Goal: Task Accomplishment & Management: Use online tool/utility

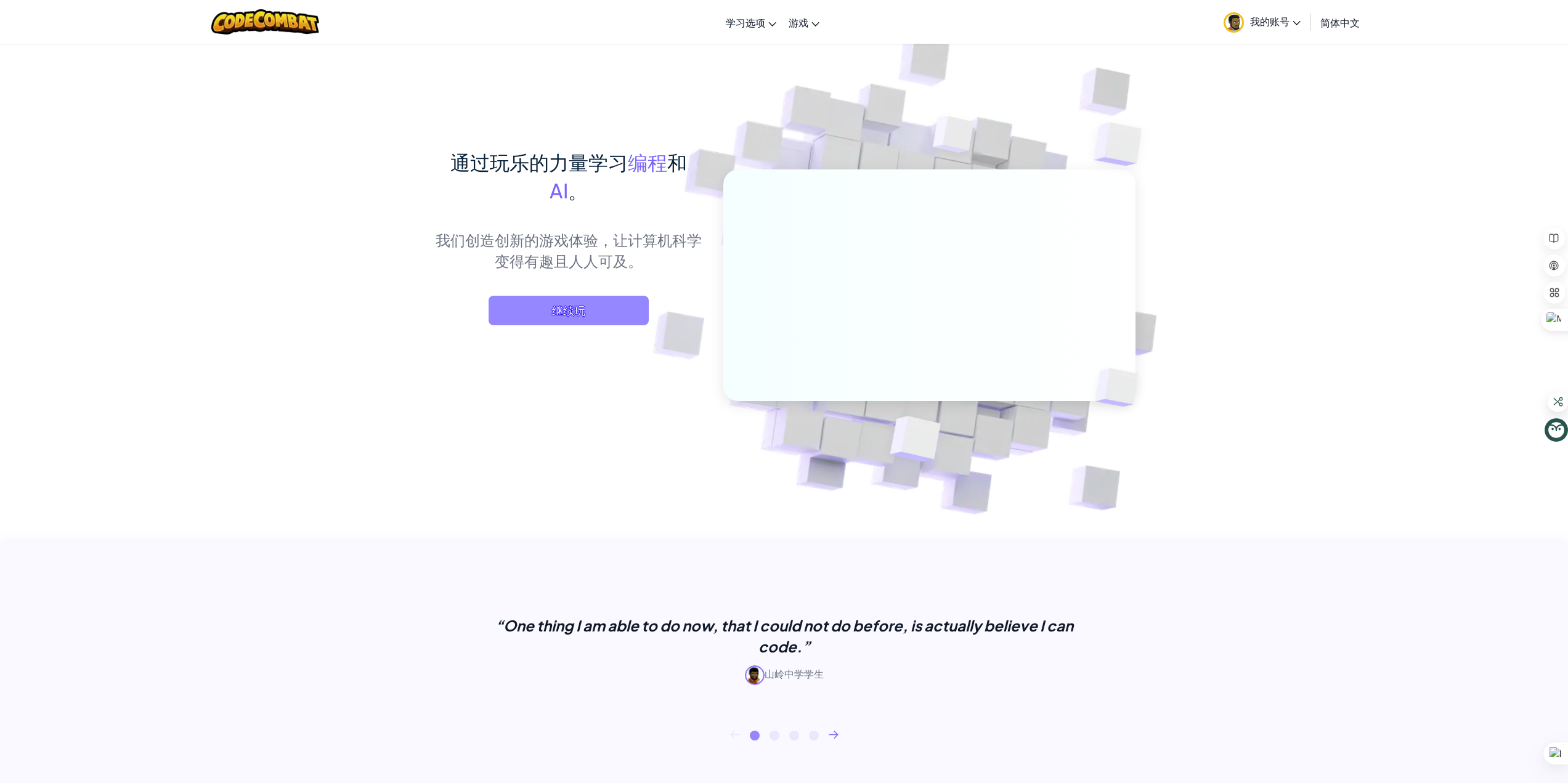
click at [563, 307] on span "继续玩" at bounding box center [569, 310] width 160 height 30
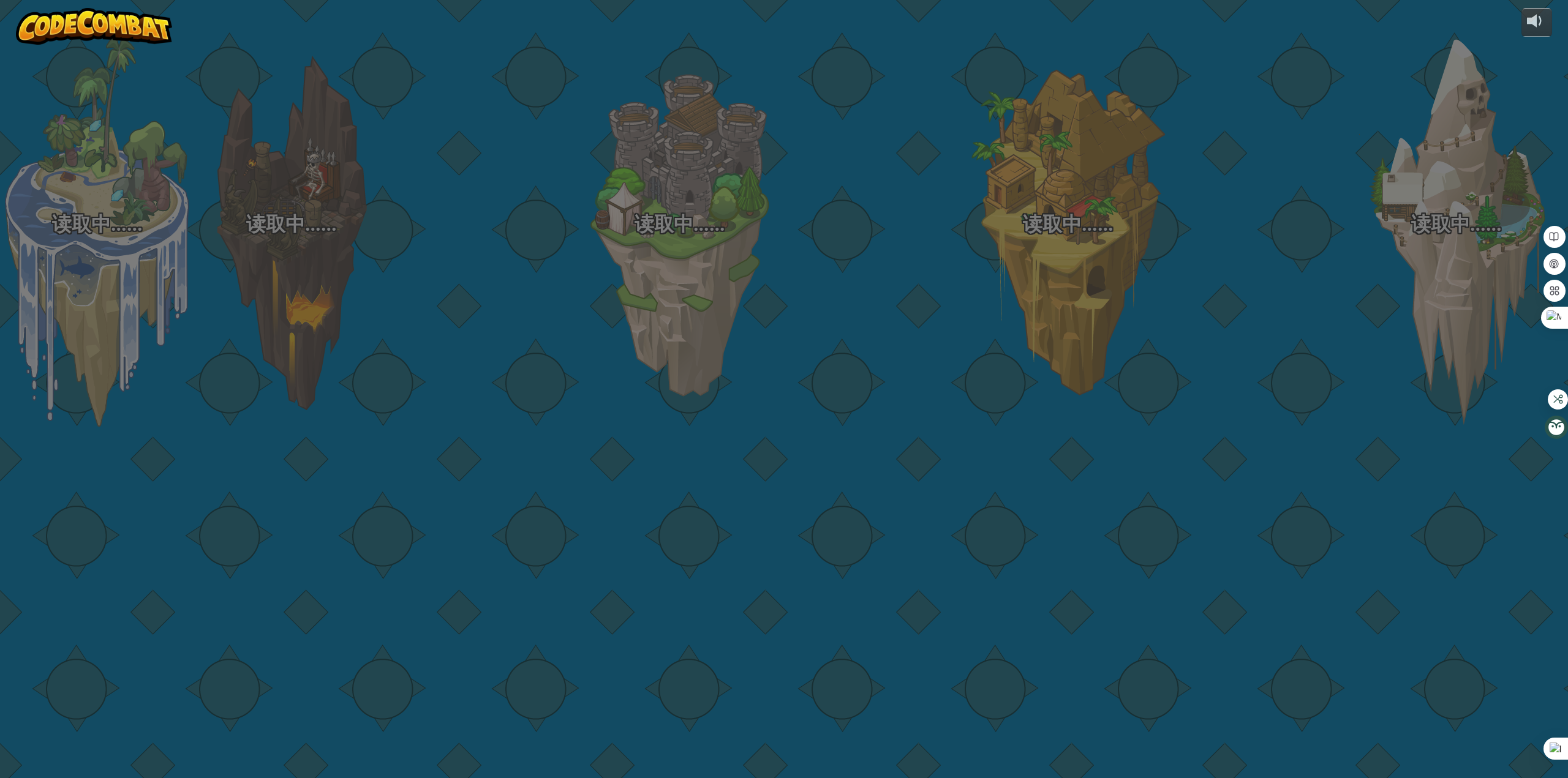
select select "zh-HANS"
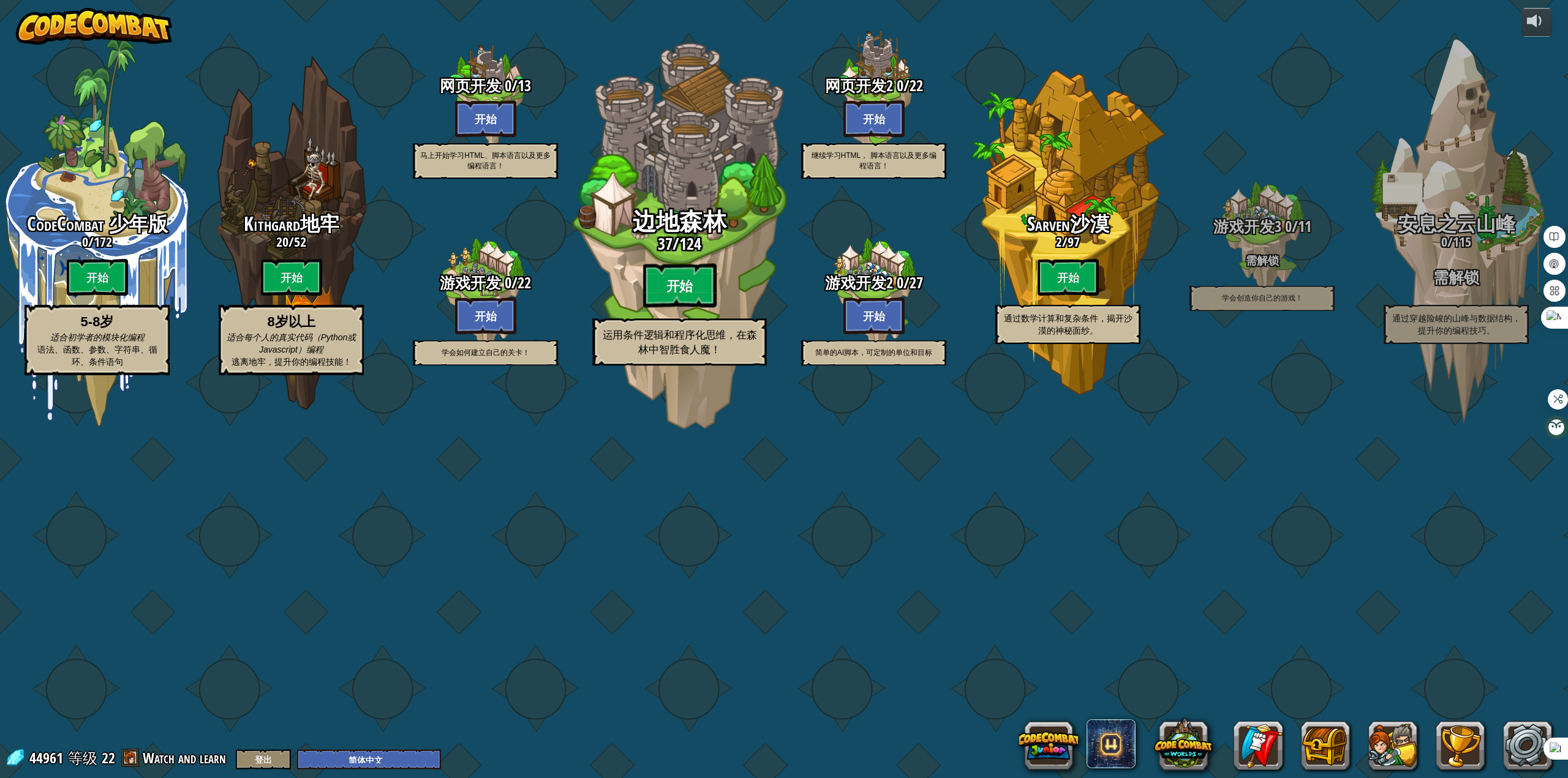
click at [689, 308] on btn "开始" at bounding box center [679, 286] width 73 height 44
select select "zh-HANS"
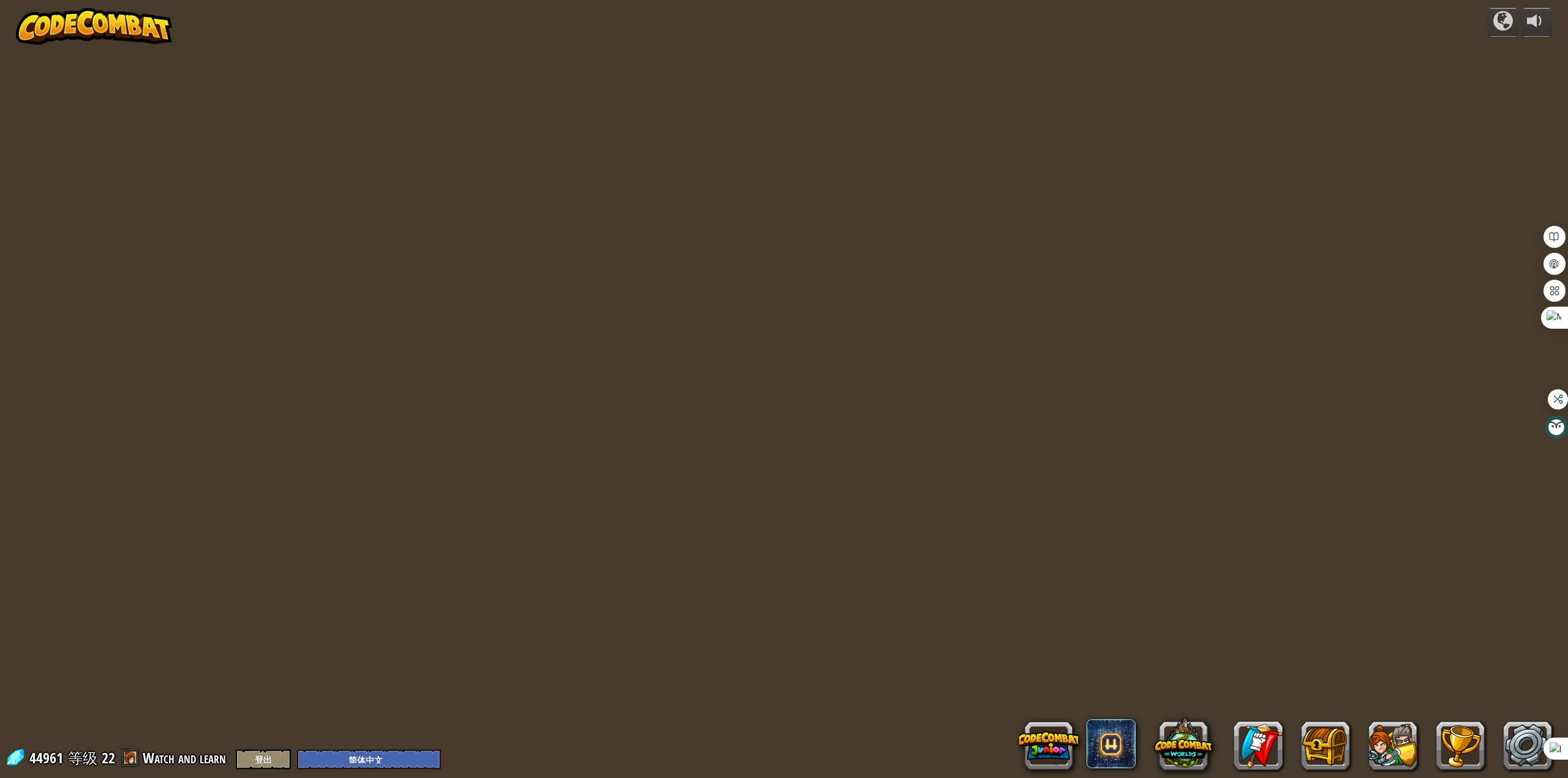
select select "zh-HANS"
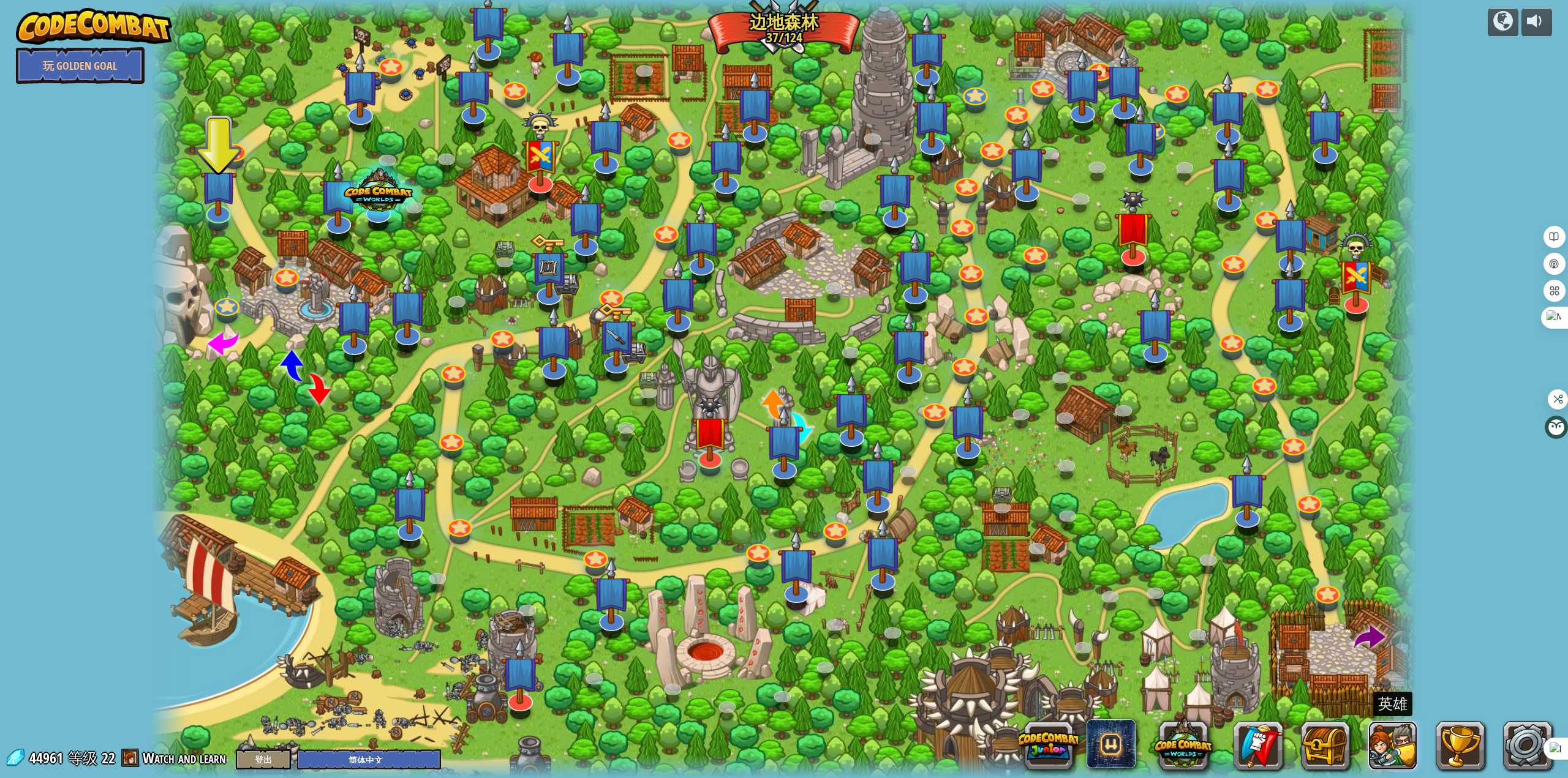
click at [1397, 751] on button at bounding box center [1393, 746] width 49 height 49
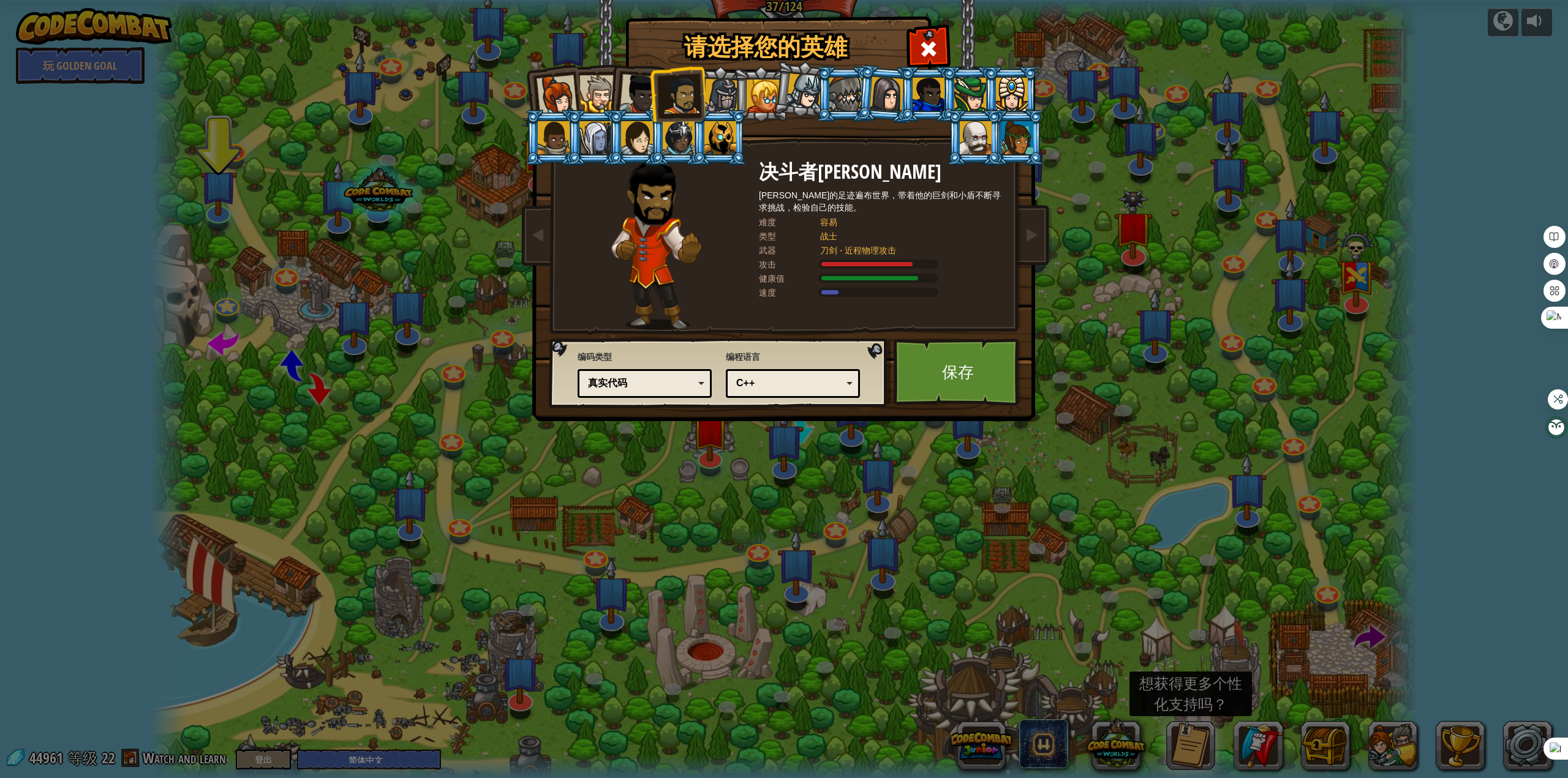
click at [817, 387] on div "C++" at bounding box center [789, 384] width 106 height 14
click at [688, 384] on div "真实代码" at bounding box center [641, 384] width 106 height 14
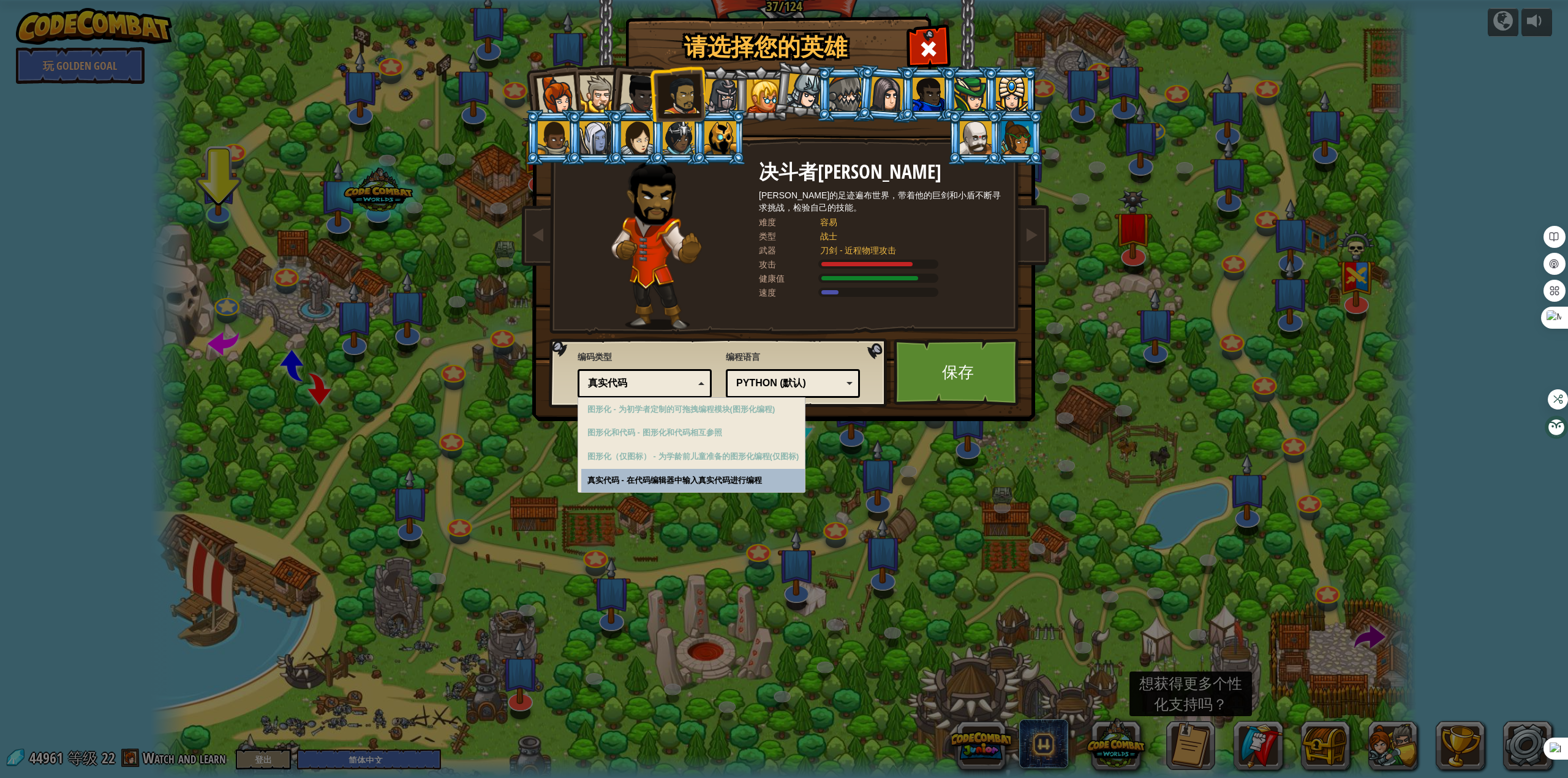
click at [668, 480] on div "请选择您的英雄 44961 [PERSON_NAME]长官 [PERSON_NAME]是一个不拘小节的领导者，无论是保卫村庄，袭击食人魔基地，还是捡起闪亮的东…" at bounding box center [784, 389] width 1568 height 778
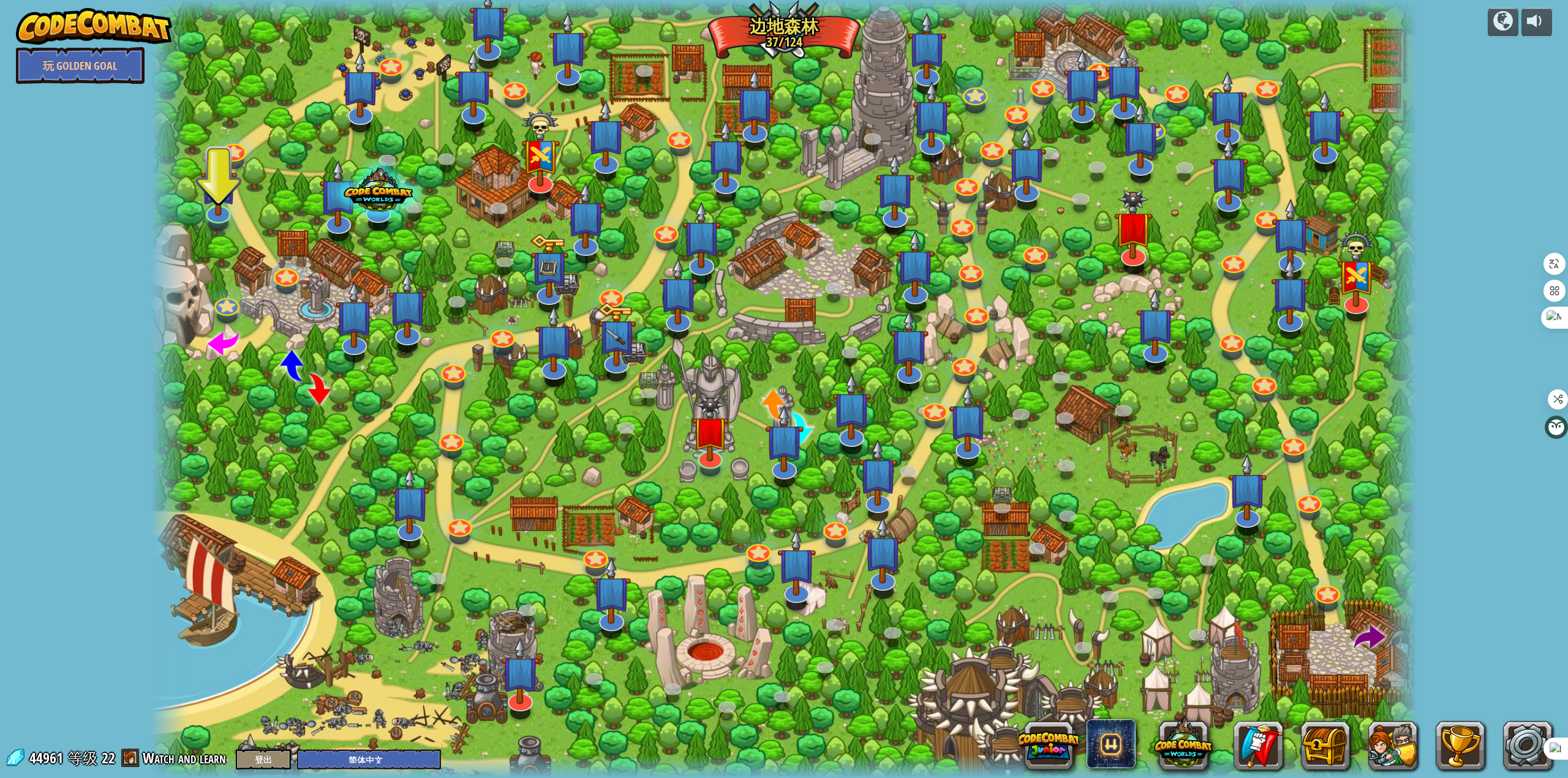
select select "zh-HANS"
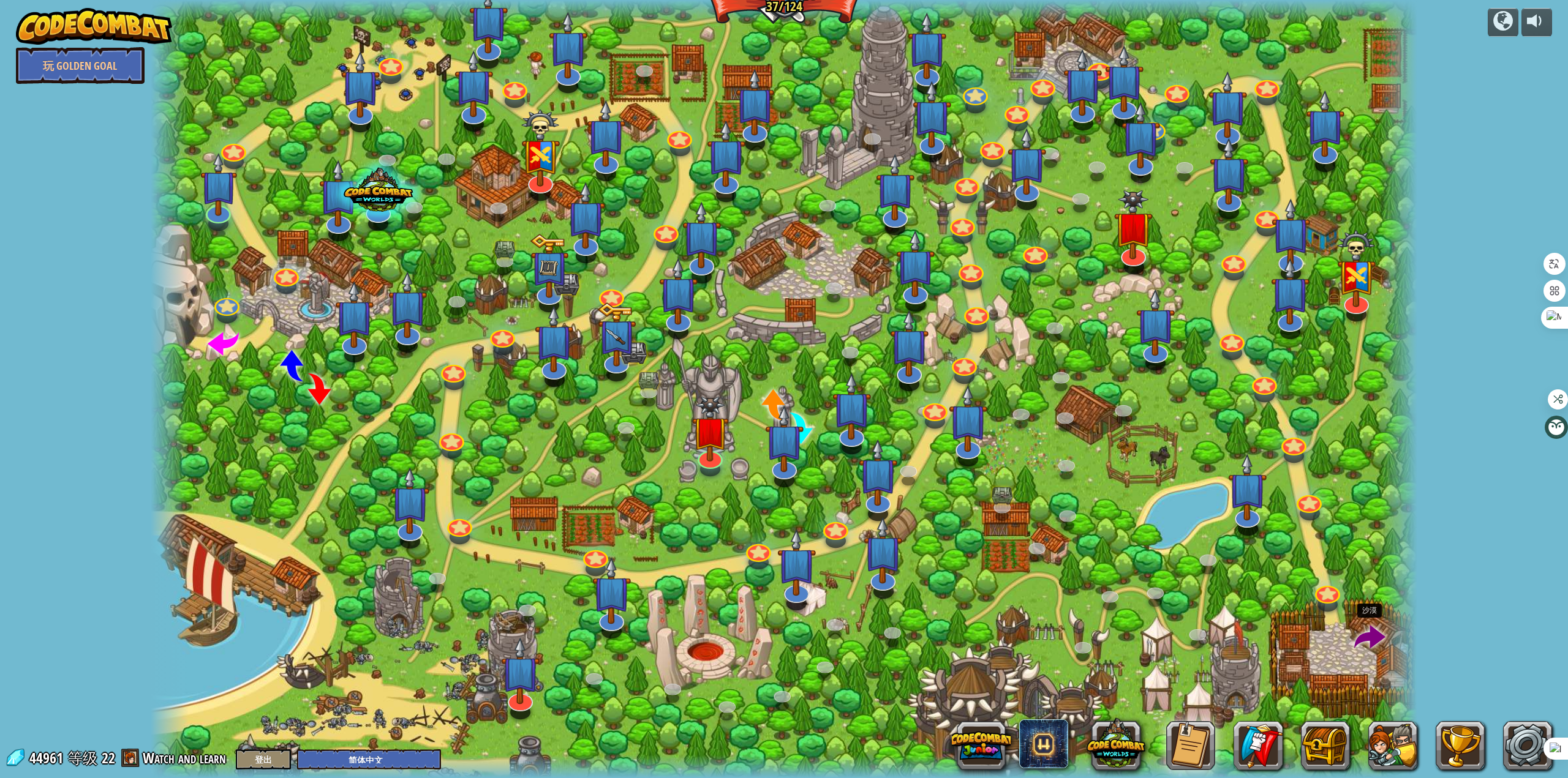
click at [1369, 642] on span at bounding box center [1369, 638] width 31 height 31
select select "zh-HANS"
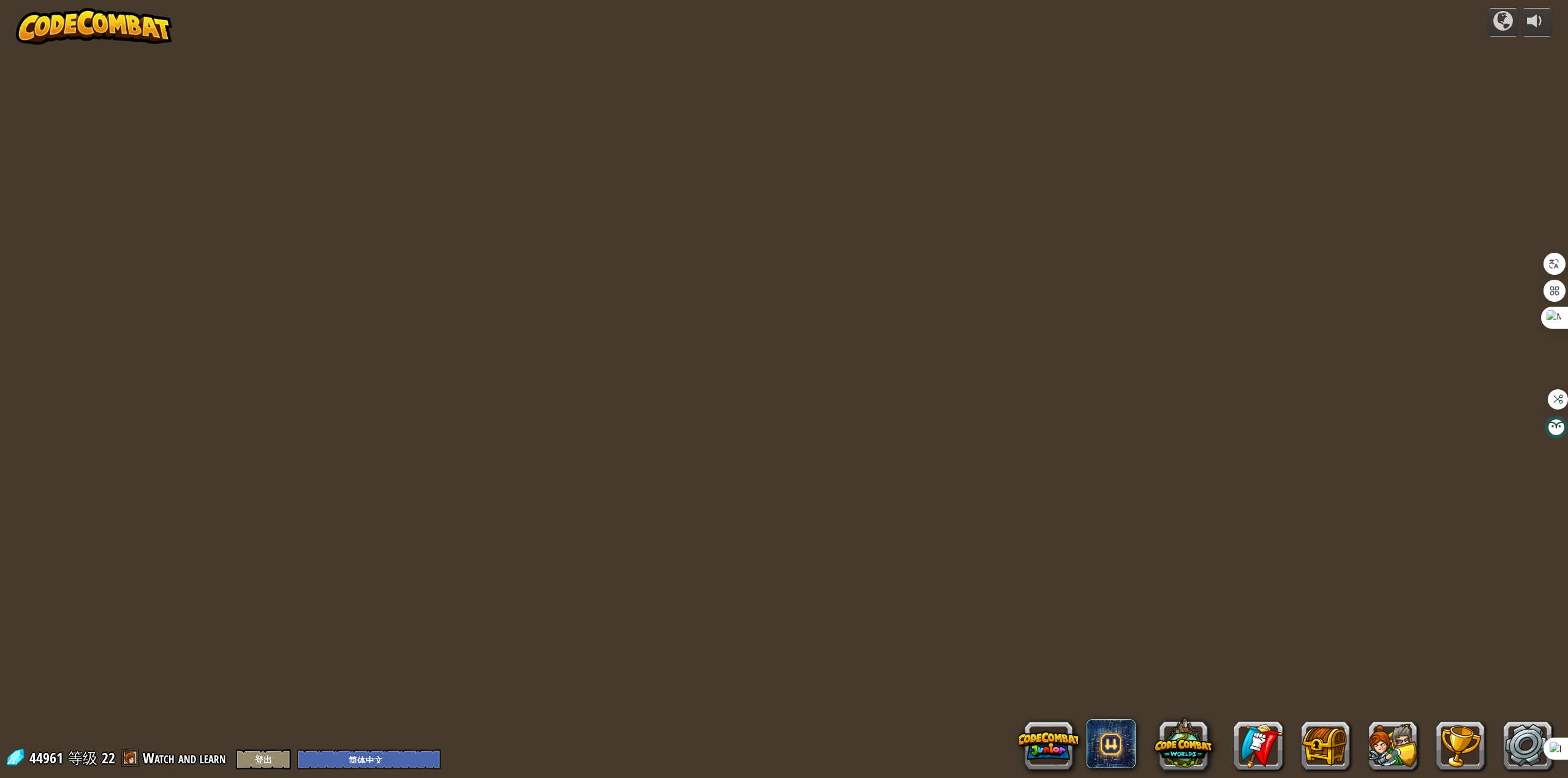
select select "zh-HANS"
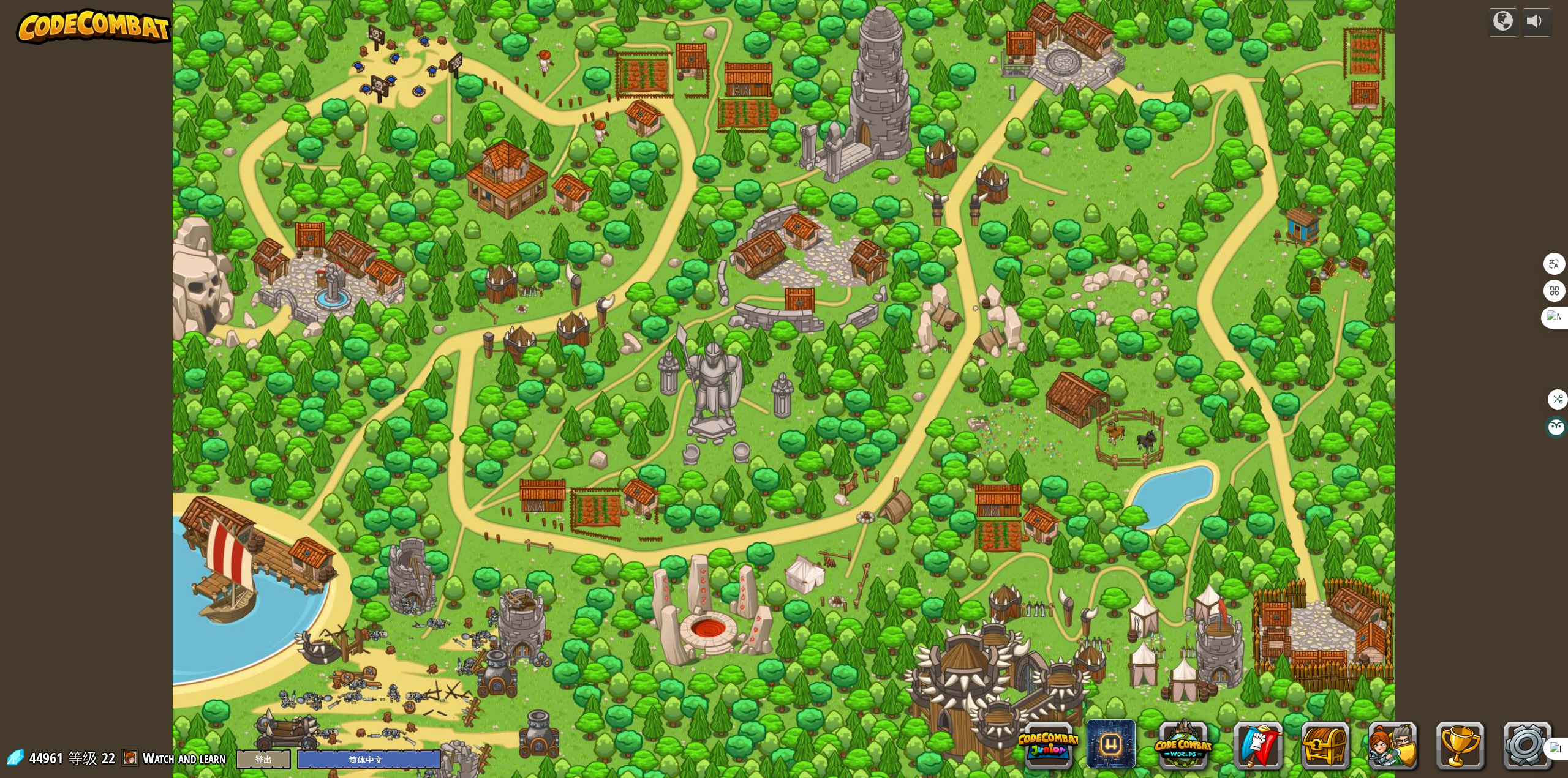
select select "zh-HANS"
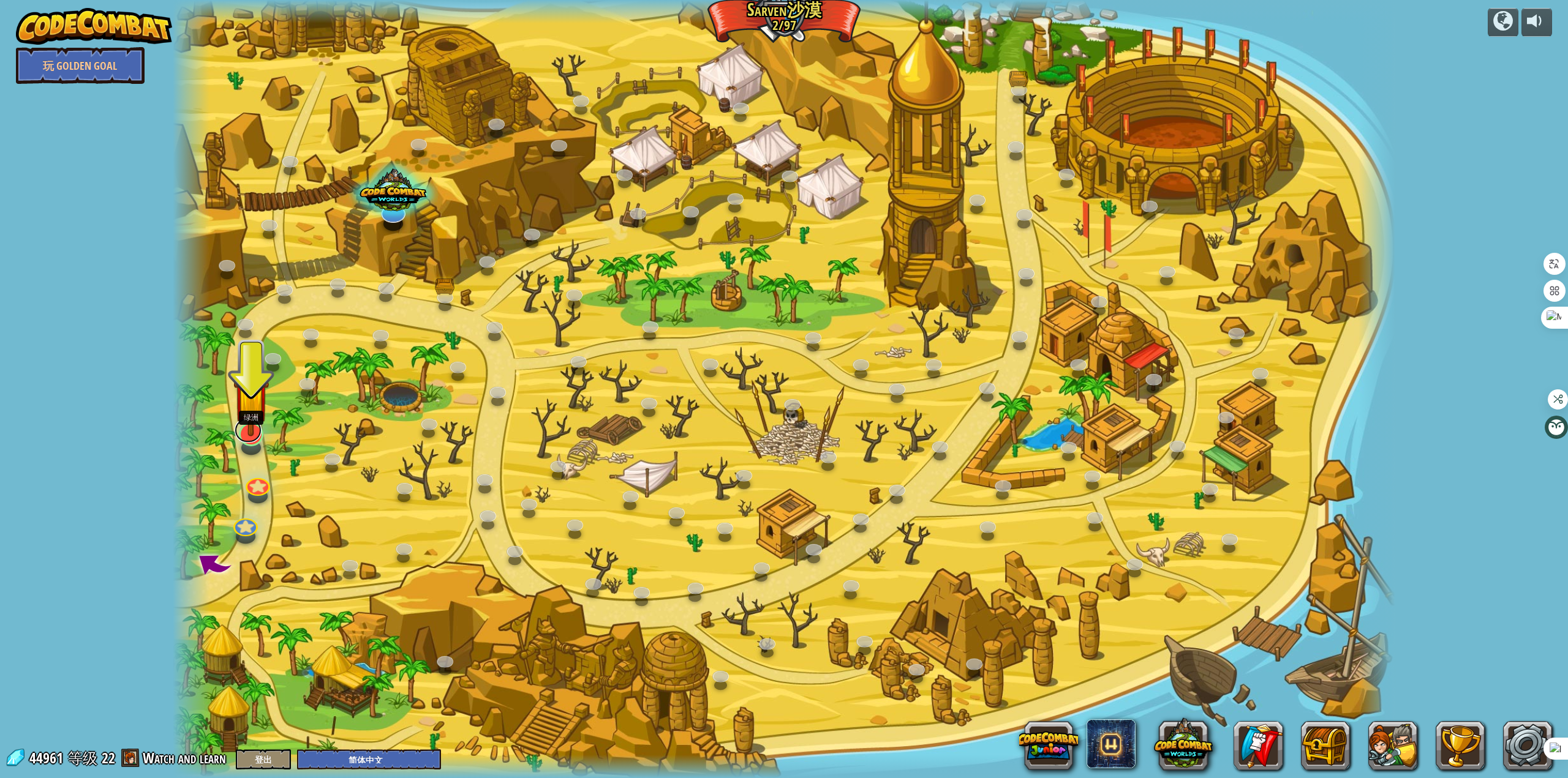
click at [250, 440] on link at bounding box center [248, 430] width 27 height 24
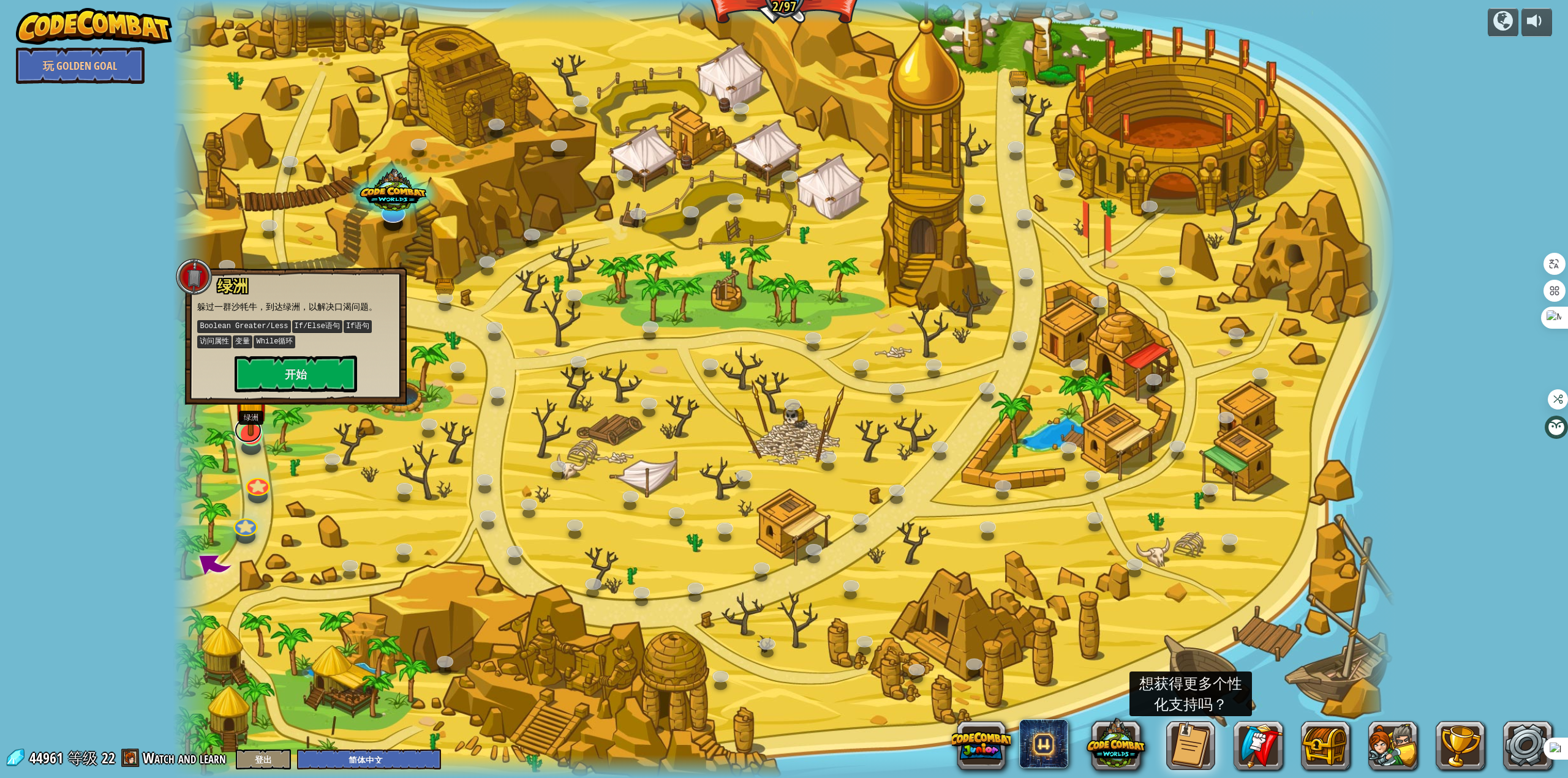
click at [250, 440] on link at bounding box center [248, 430] width 27 height 24
click at [264, 480] on link at bounding box center [254, 478] width 27 height 24
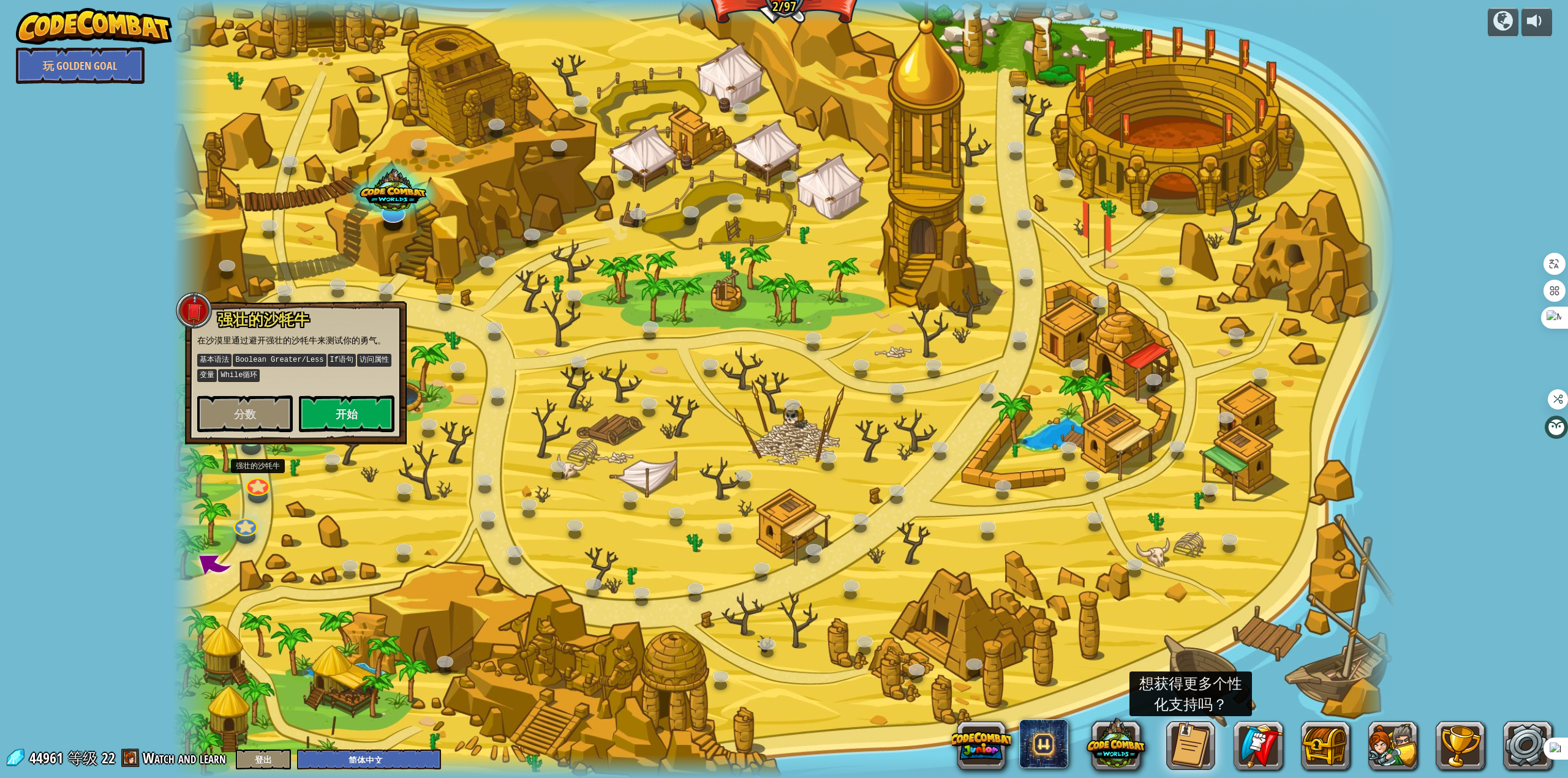
click at [257, 447] on div "克隆冲突 (需解锁) Thoktar的克隆大军守卫着安息之云的山峰之门。 数组长度 访问属性 字符串 变量 使用条件语句的While循环 While循环 追逐…" at bounding box center [784, 389] width 1222 height 778
click at [252, 446] on div at bounding box center [251, 434] width 24 height 24
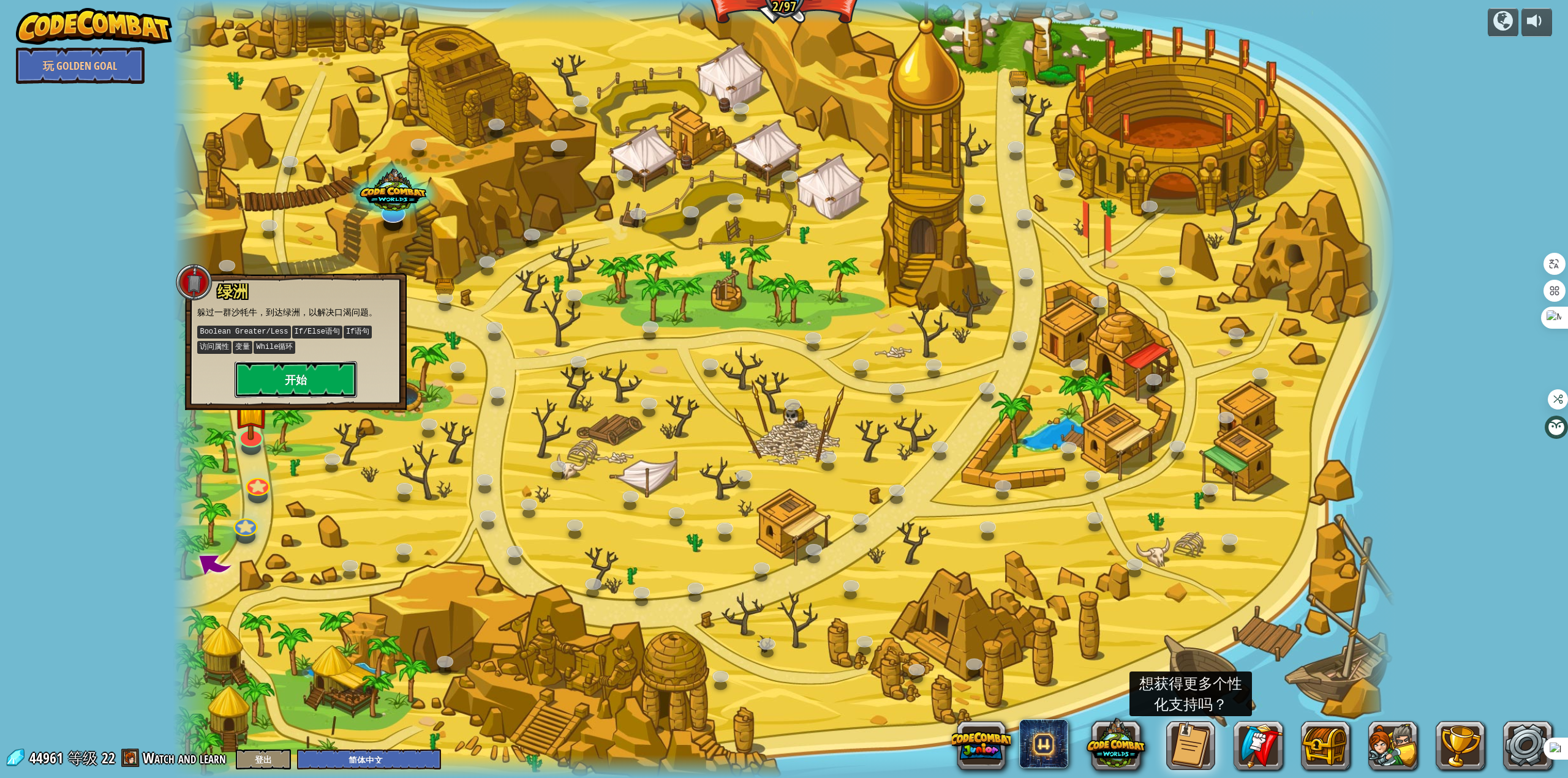
click at [304, 382] on button "开始" at bounding box center [296, 380] width 122 height 37
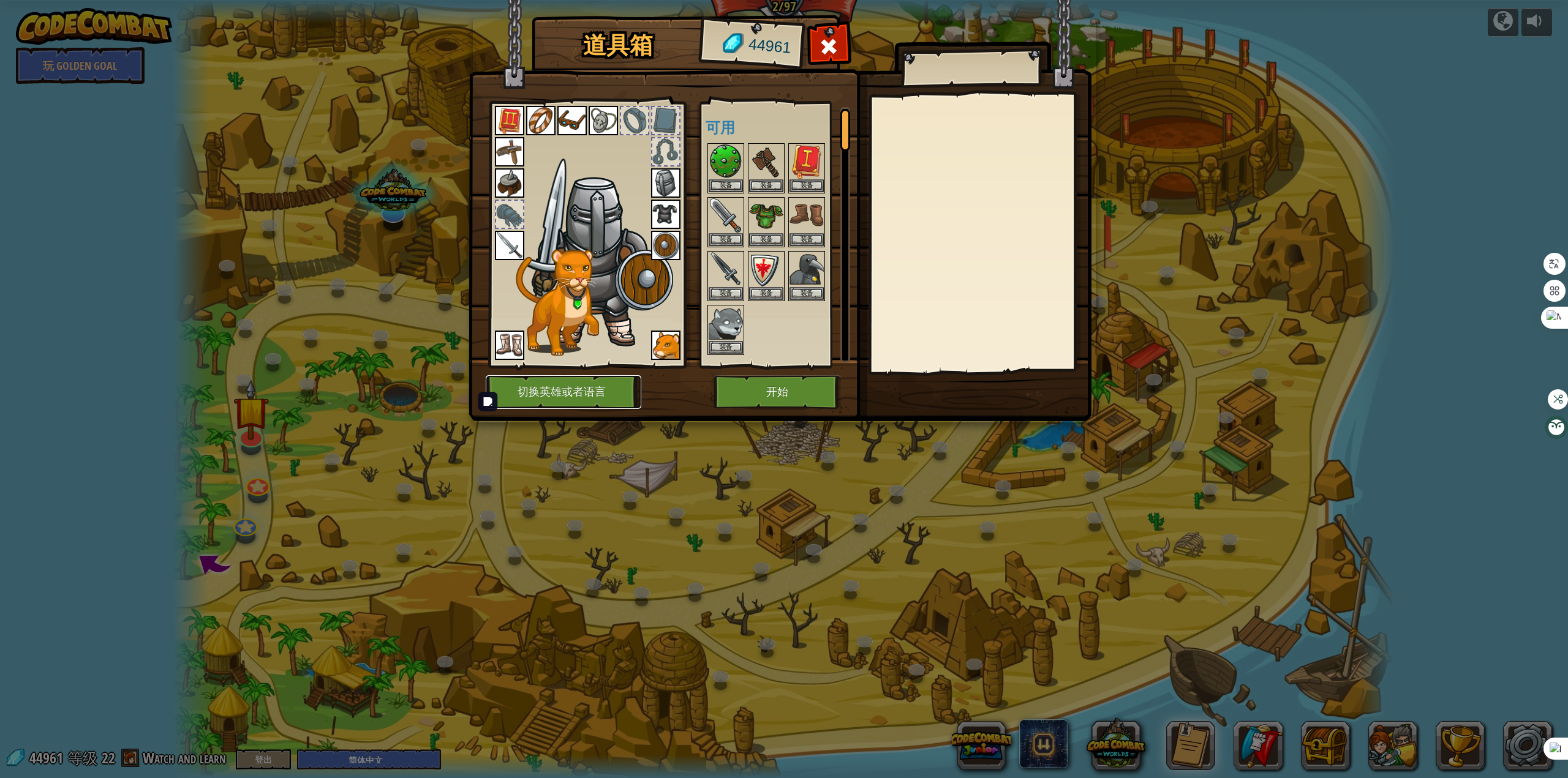
click at [630, 395] on button "切换英雄或者语言" at bounding box center [563, 392] width 156 height 34
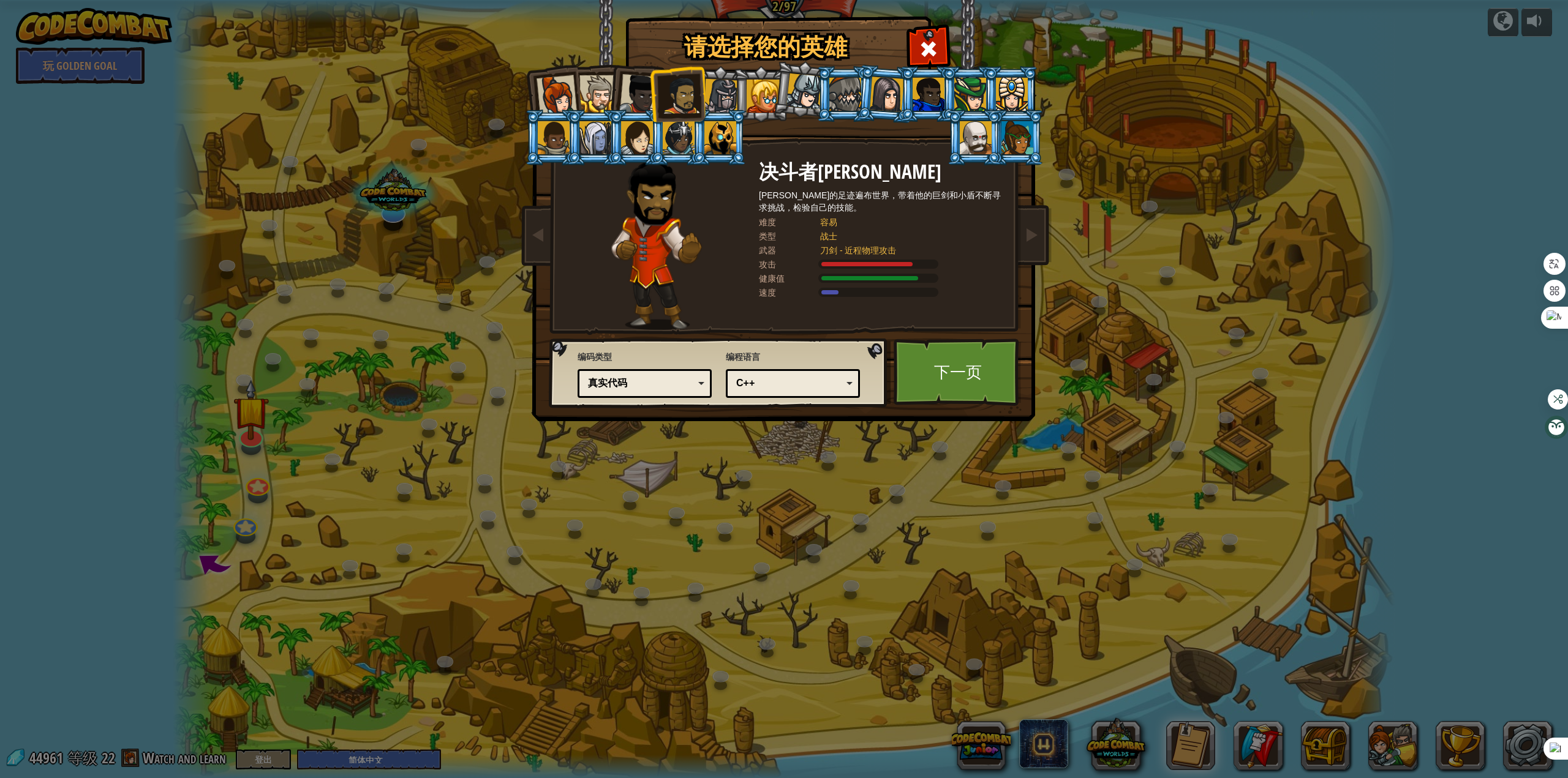
click at [820, 380] on div "C++" at bounding box center [789, 384] width 106 height 14
click at [685, 375] on div "真实代码" at bounding box center [644, 383] width 118 height 19
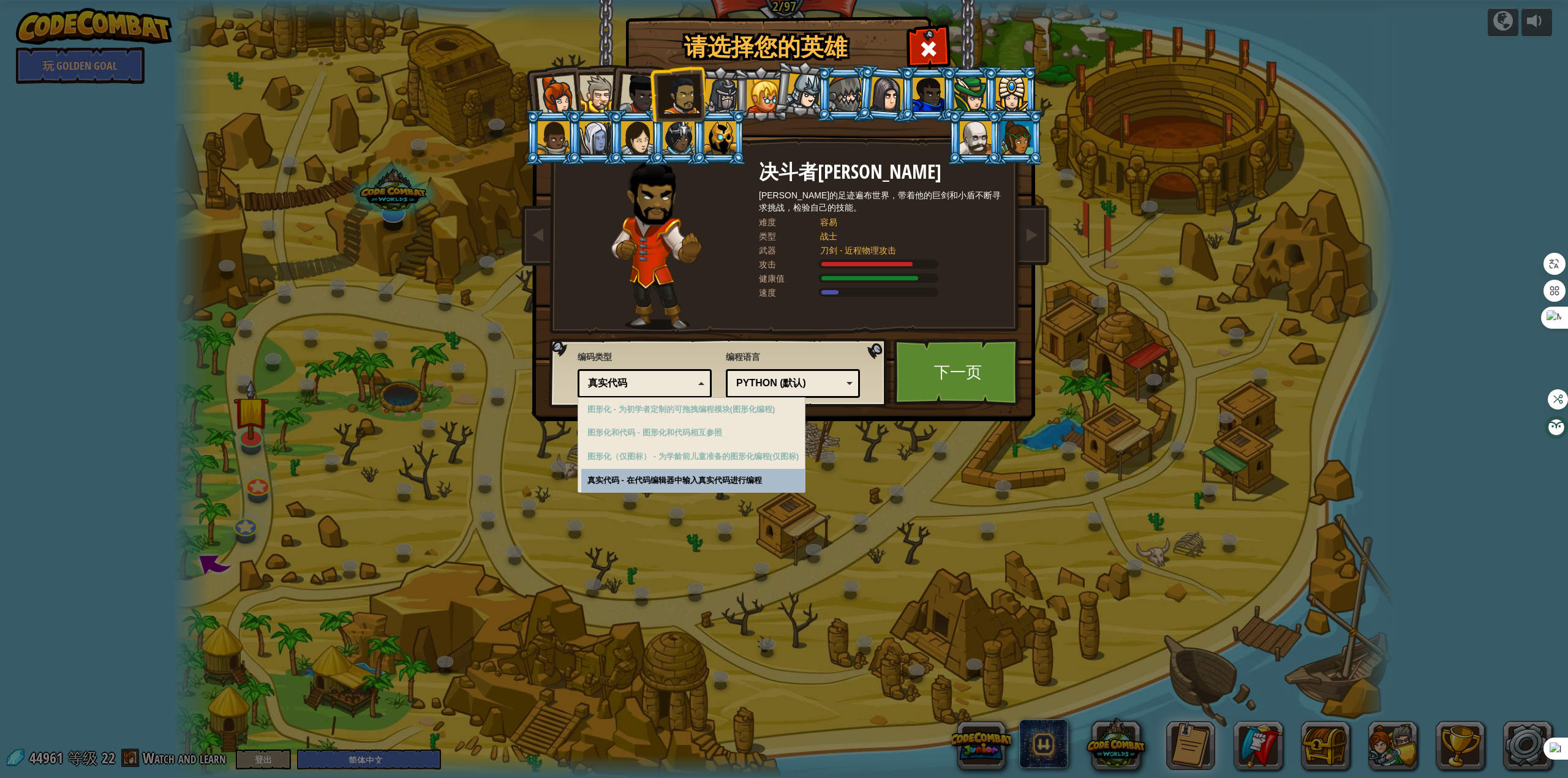
click at [659, 484] on div "请选择您的英雄 44961 [PERSON_NAME]长官 [PERSON_NAME]是一个不拘小节的领导者，无论是保卫村庄，袭击食人魔基地，还是捡起闪亮的东…" at bounding box center [784, 389] width 1568 height 778
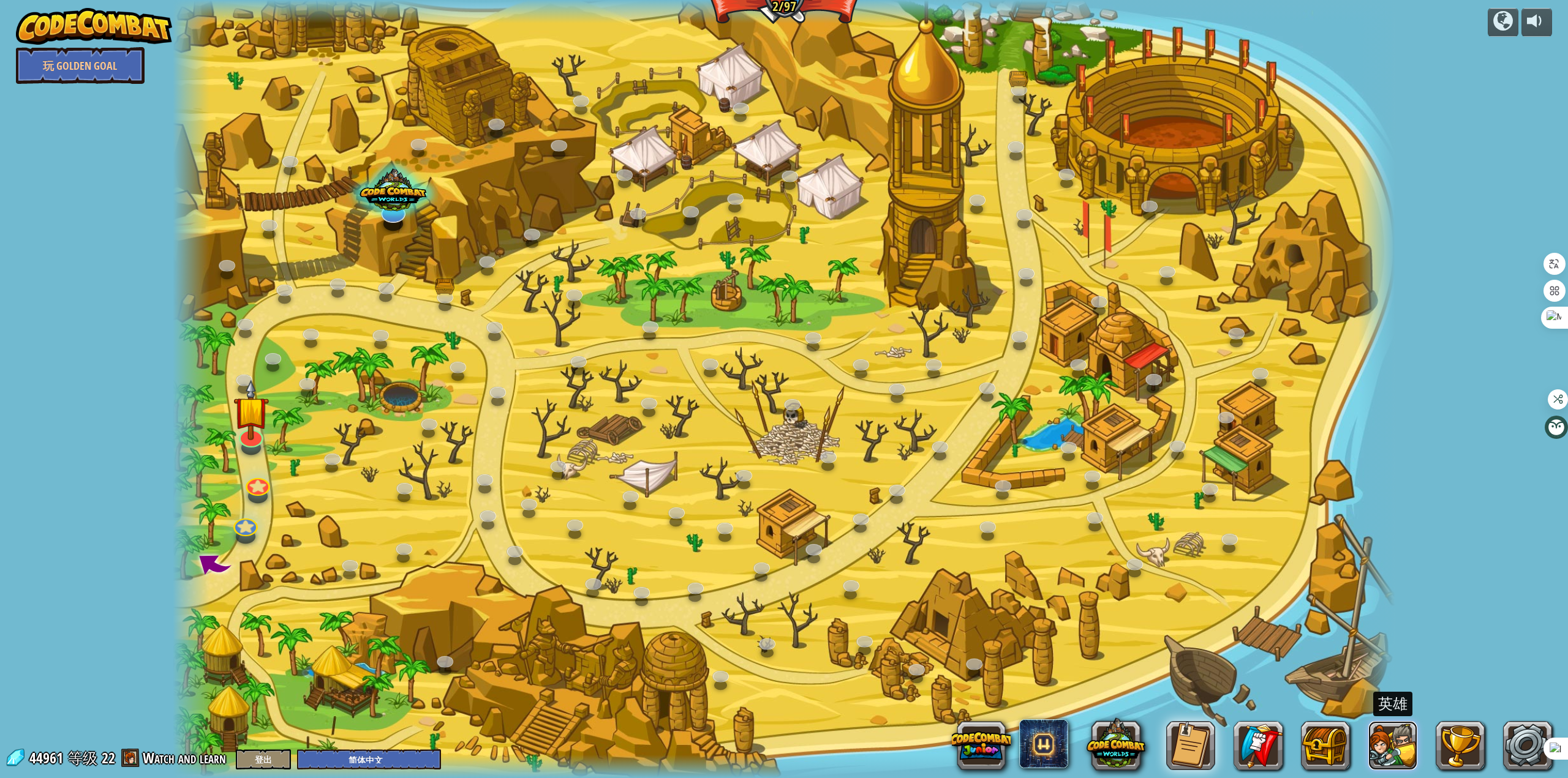
click at [1394, 744] on button at bounding box center [1393, 746] width 49 height 49
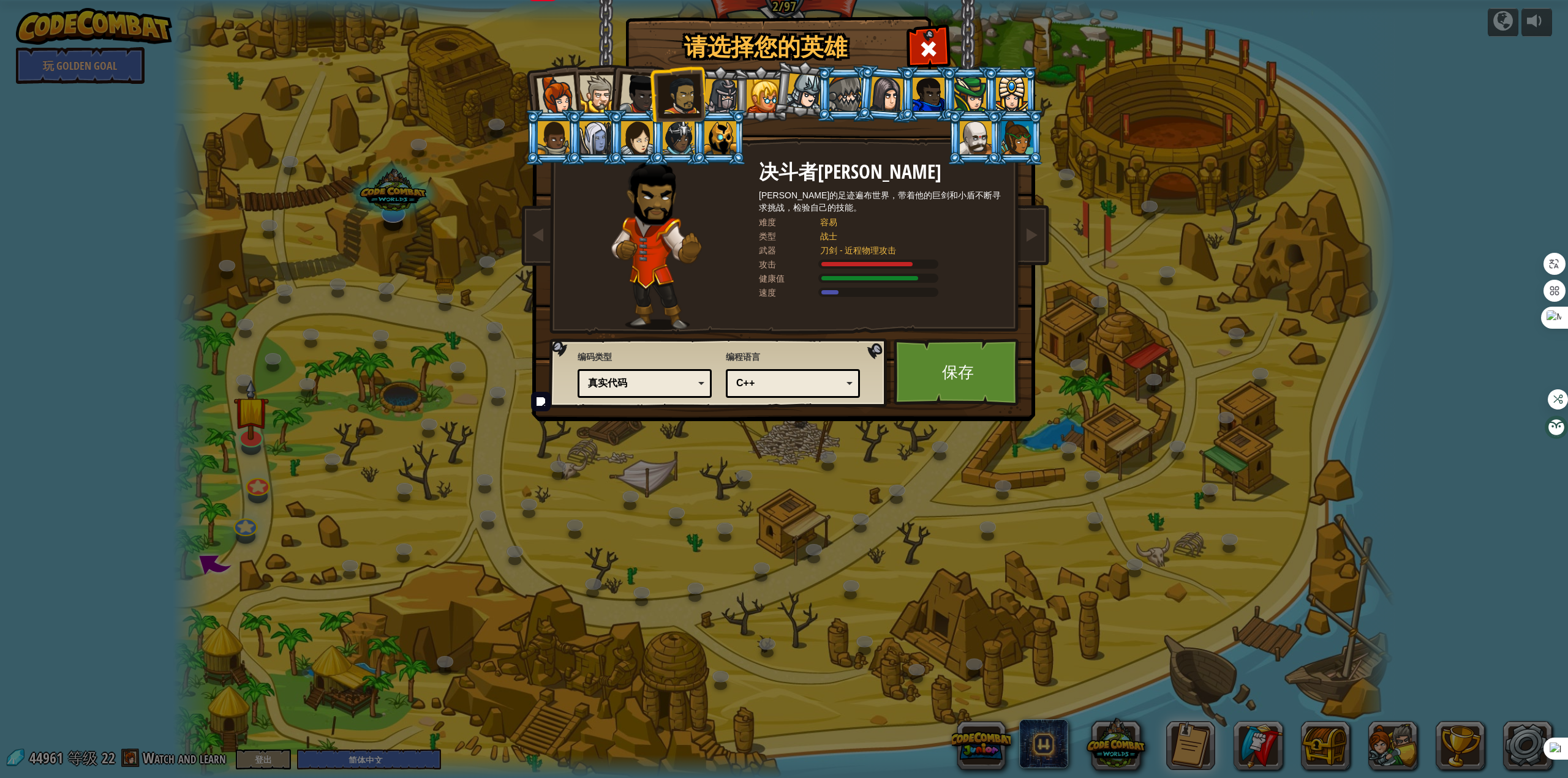
click at [844, 387] on div "C++" at bounding box center [792, 383] width 118 height 19
click at [686, 391] on div "真实代码" at bounding box center [644, 383] width 118 height 19
click at [643, 480] on div "请选择您的英雄 44961 [PERSON_NAME]长官 [PERSON_NAME]是一个不拘小节的领导者，无论是保卫村庄，袭击食人魔基地，还是捡起闪亮的东…" at bounding box center [784, 389] width 1568 height 778
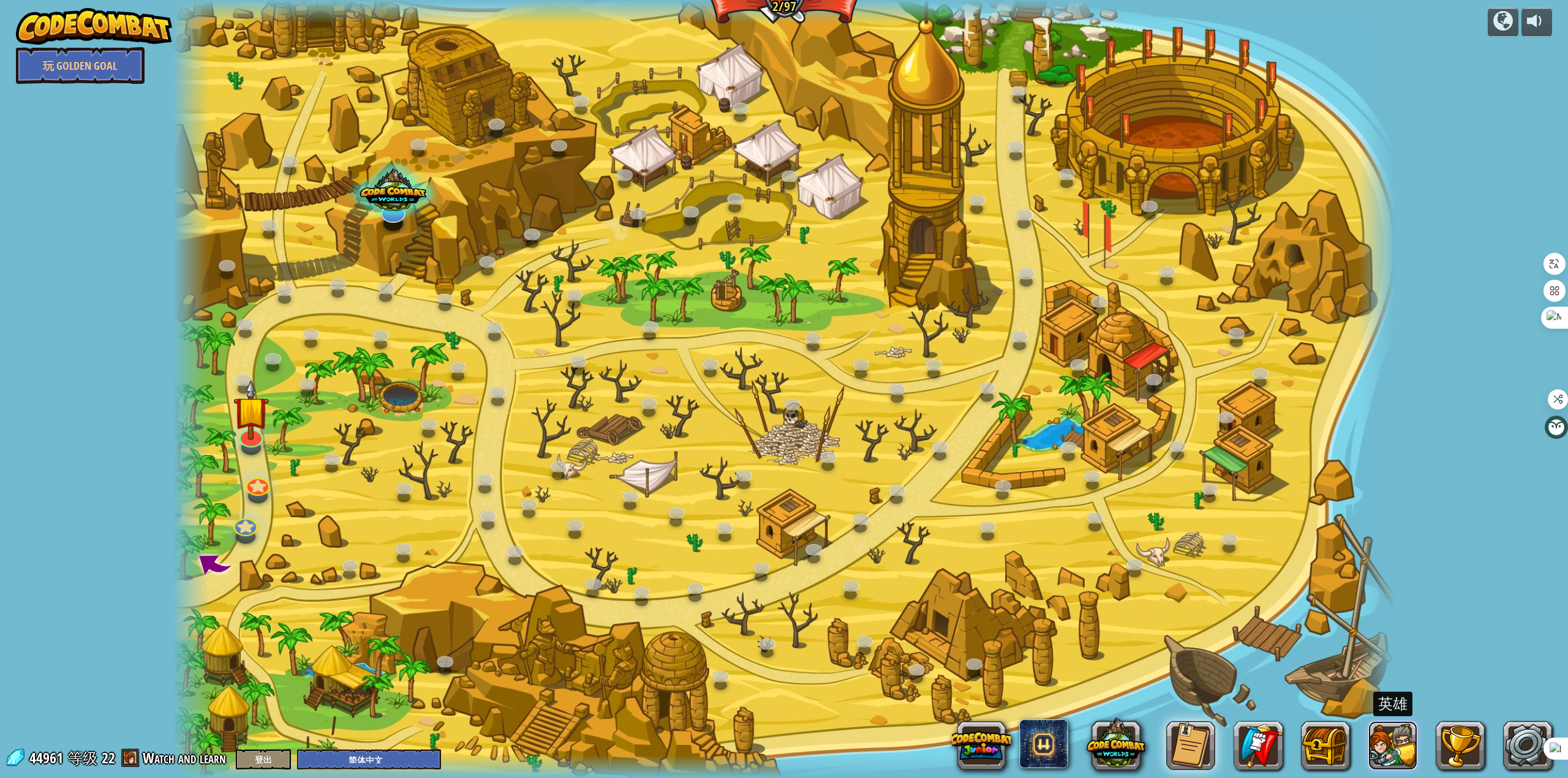
click at [1378, 743] on button at bounding box center [1393, 746] width 49 height 49
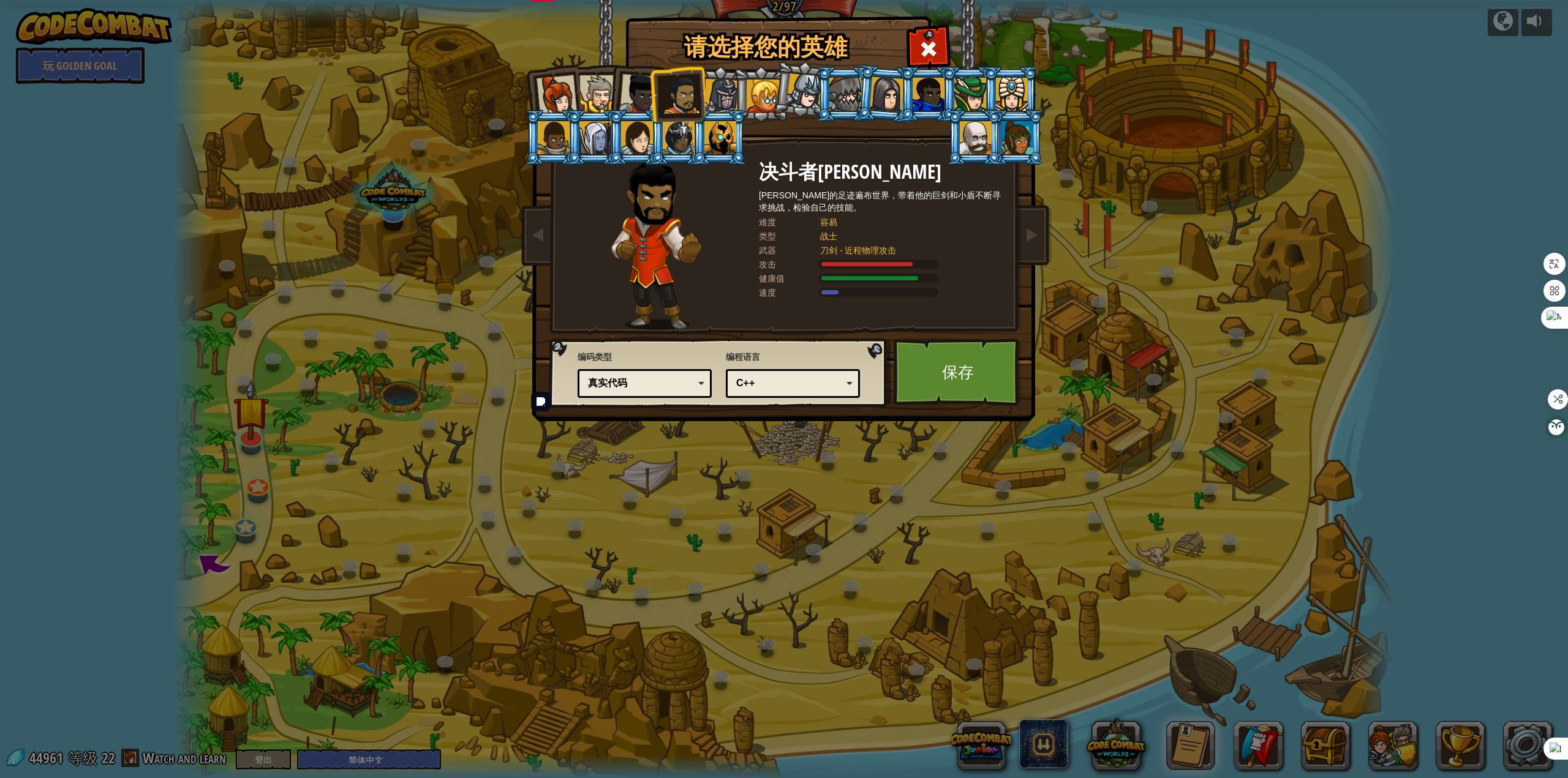
click at [789, 382] on div "C++" at bounding box center [789, 384] width 106 height 14
click at [970, 384] on link "保存" at bounding box center [957, 372] width 128 height 67
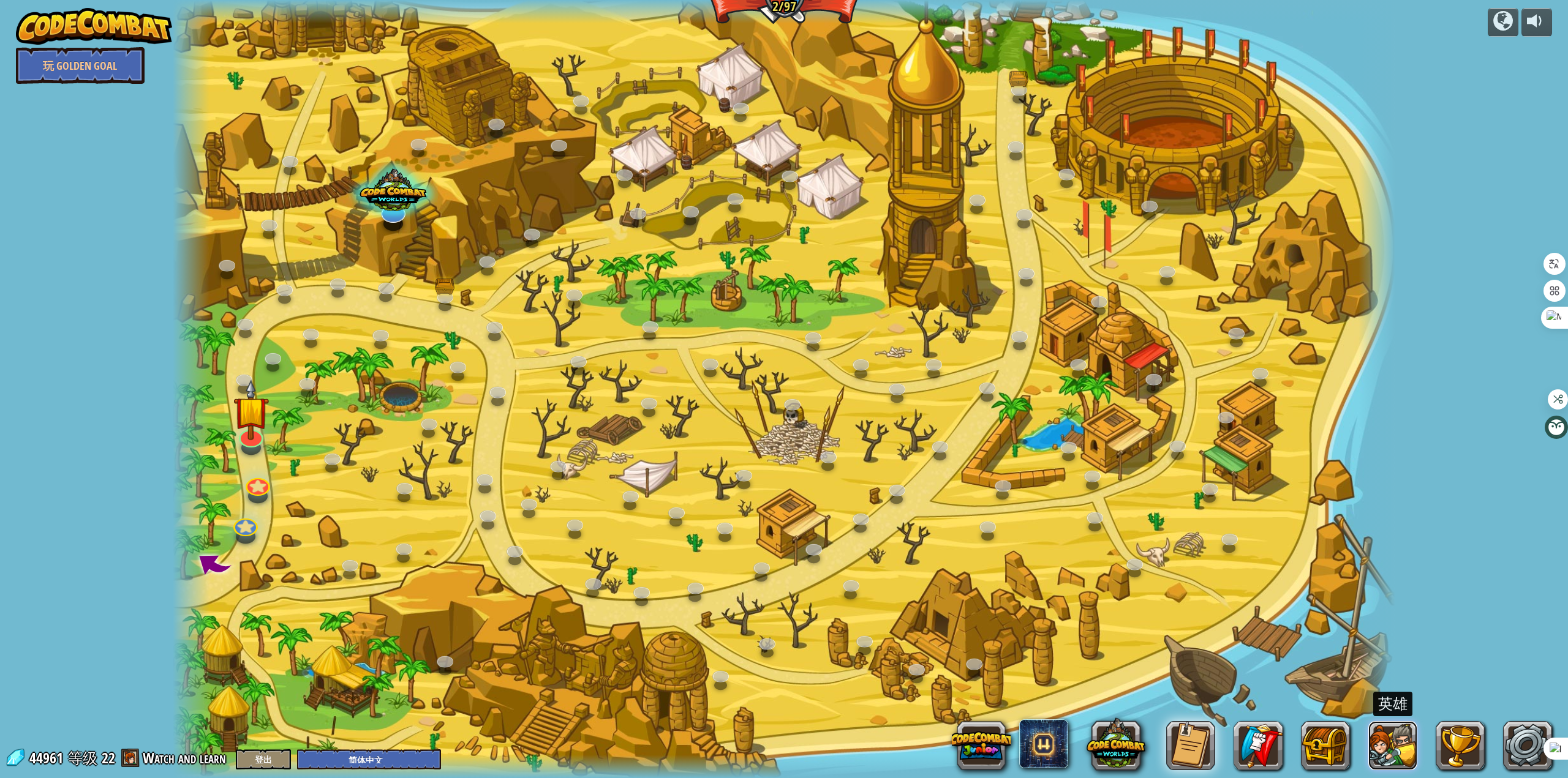
click at [1409, 751] on button at bounding box center [1393, 746] width 49 height 49
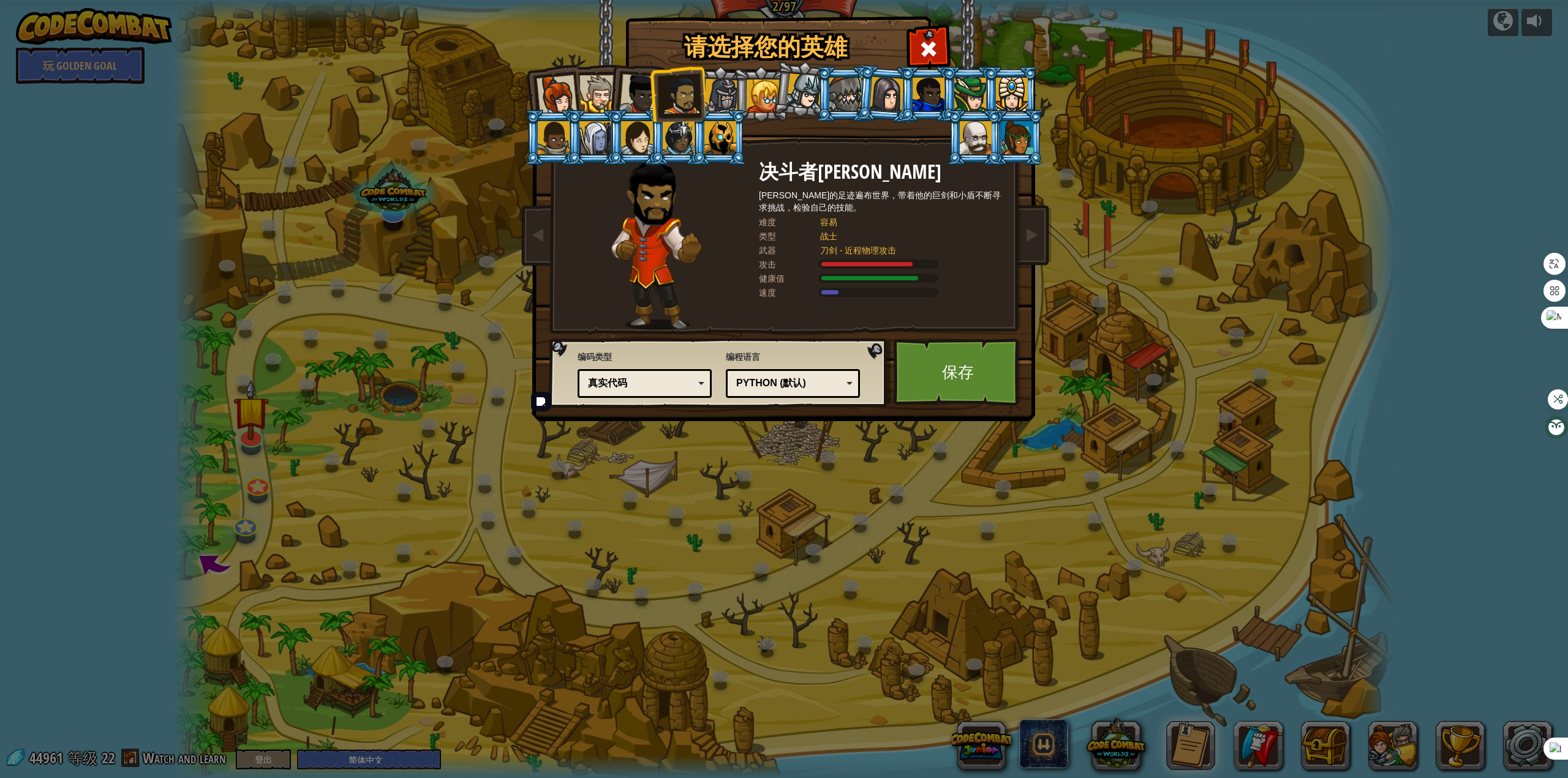
click at [826, 377] on div "Python (默认)" at bounding box center [789, 384] width 106 height 14
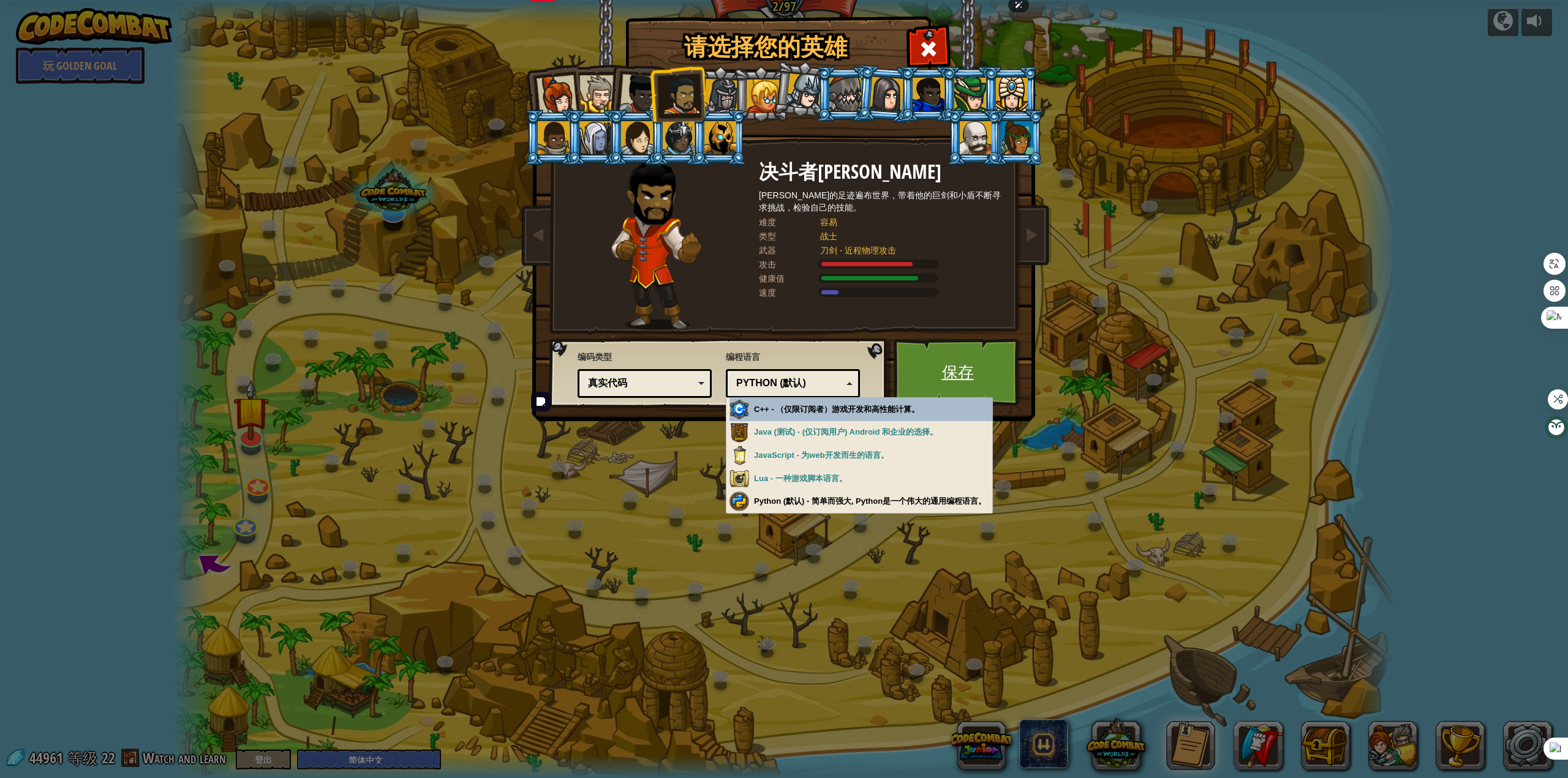
click at [954, 380] on link "保存" at bounding box center [957, 372] width 128 height 67
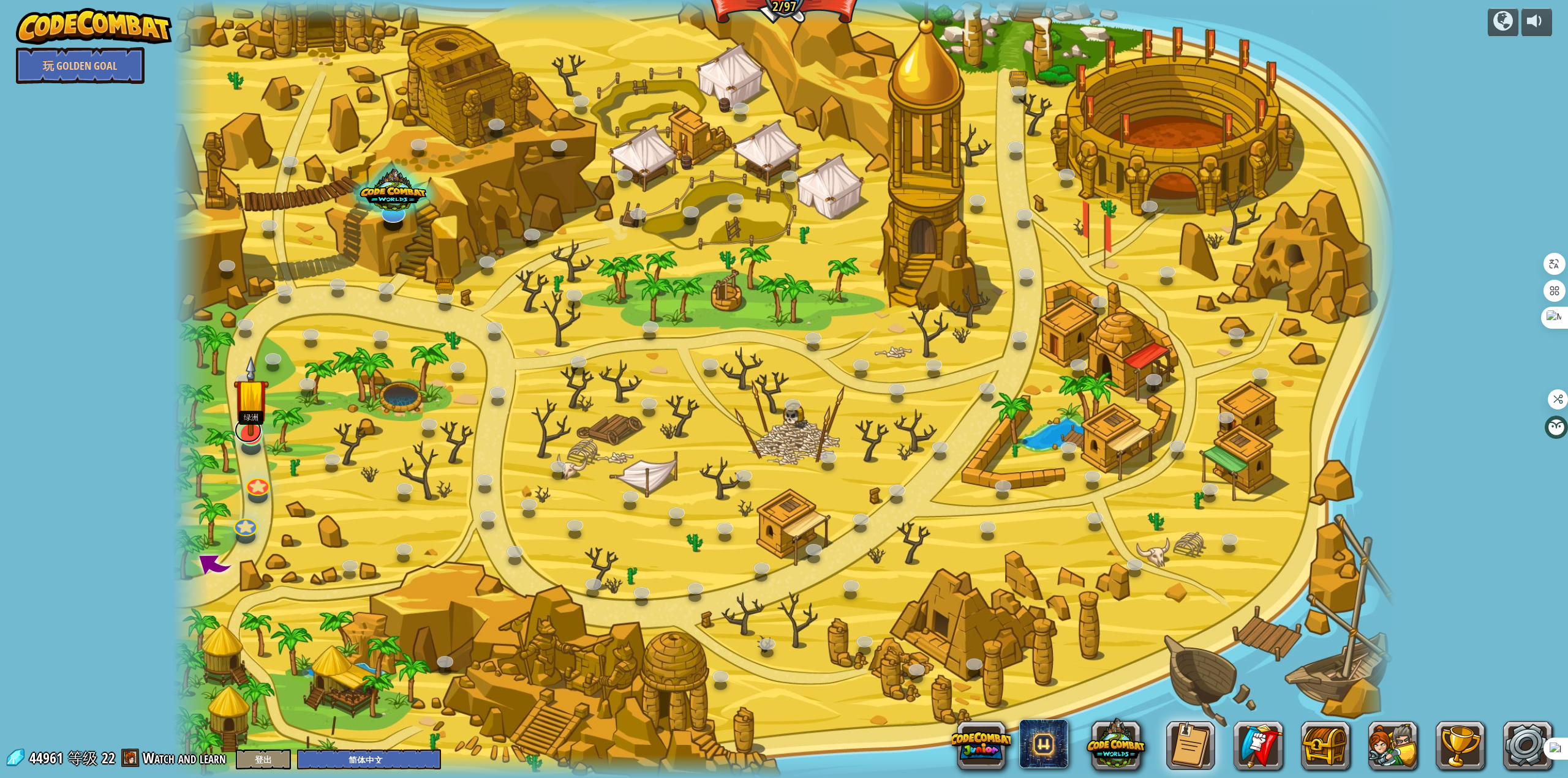
click at [240, 437] on link at bounding box center [248, 430] width 27 height 24
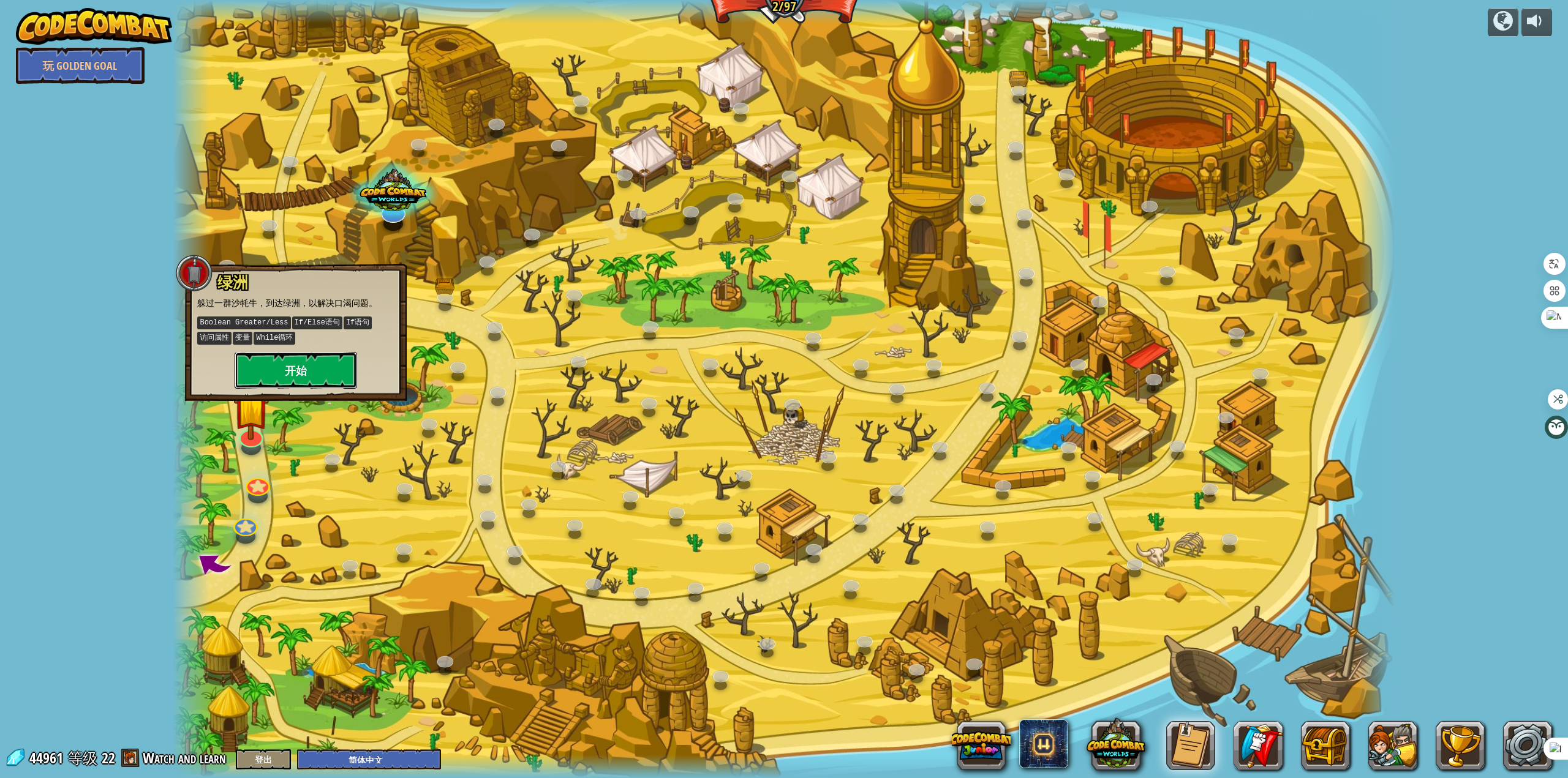
click at [317, 373] on button "开始" at bounding box center [296, 370] width 122 height 37
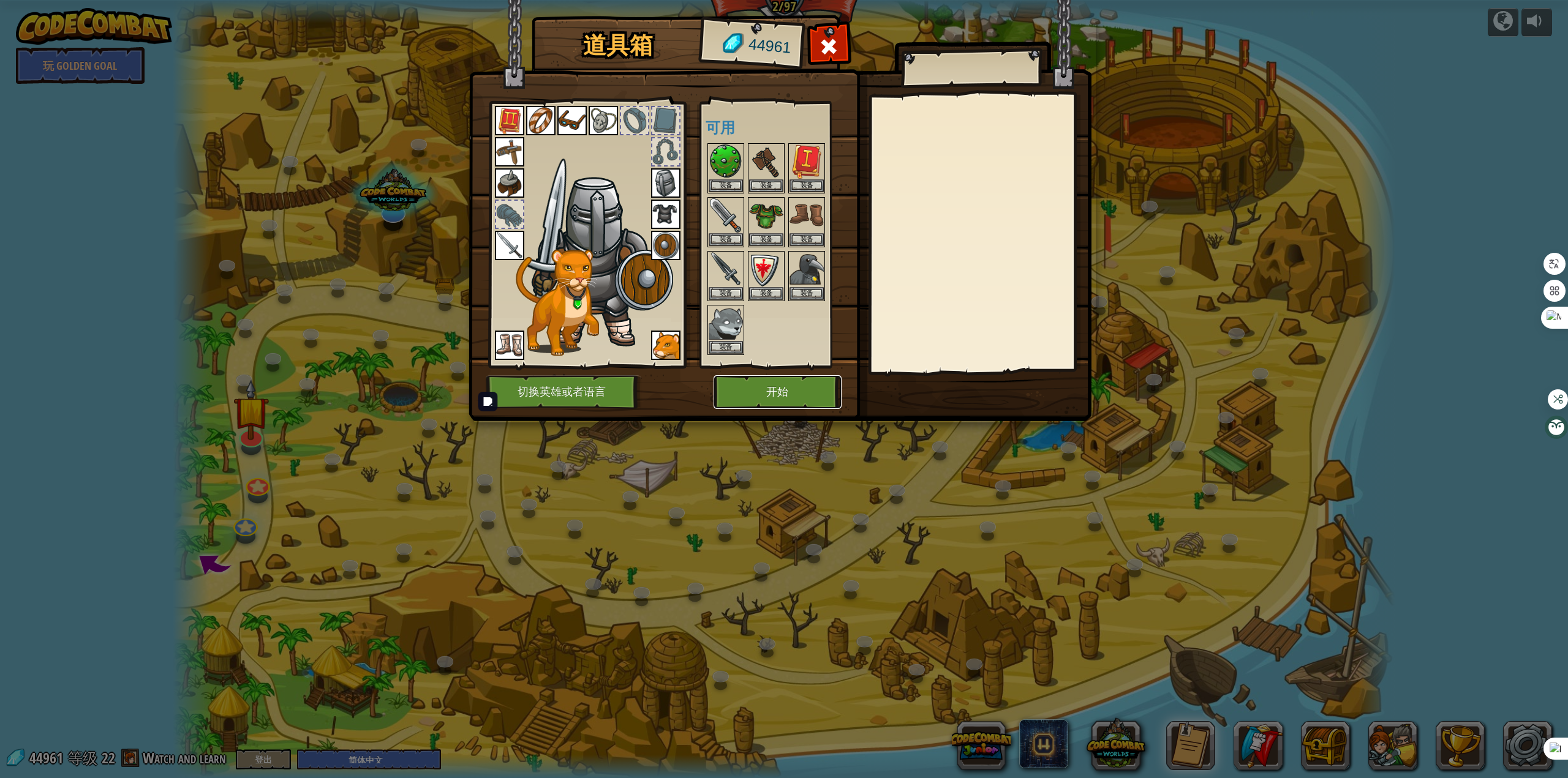
click at [797, 389] on button "开始" at bounding box center [777, 392] width 128 height 34
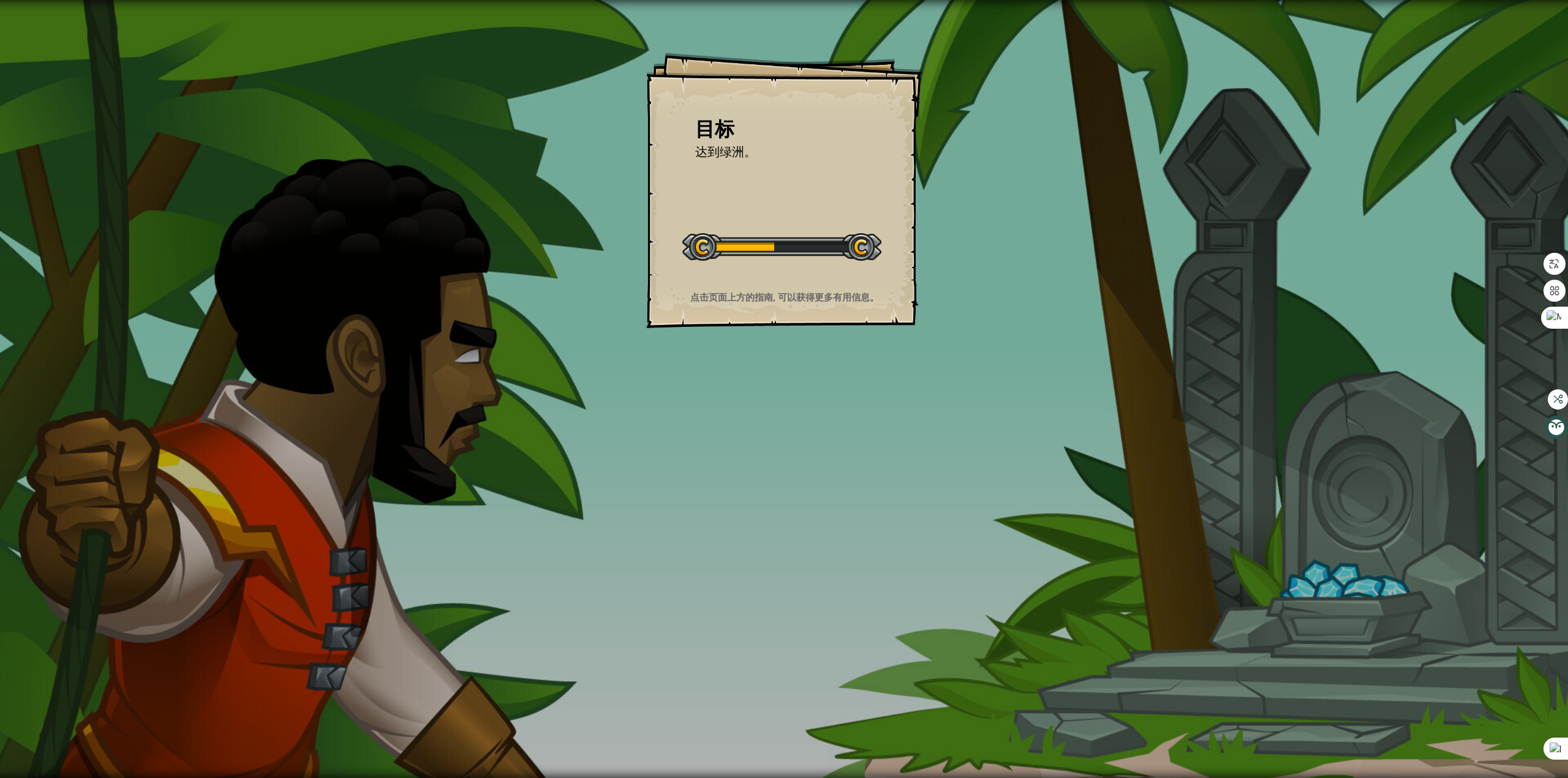
click at [809, 356] on div "目标 达到绿洲。 开始 载入失败 订阅后才可开始本关 订阅 你将需要加入一个课程来玩这个关卡 回到我的课程 请询问老师分配后续课程，或者联系客服购买课程或学习…" at bounding box center [784, 389] width 1568 height 778
click at [810, 296] on strong "点击页面上方的指南, 可以获得更多有用信息。" at bounding box center [784, 297] width 189 height 13
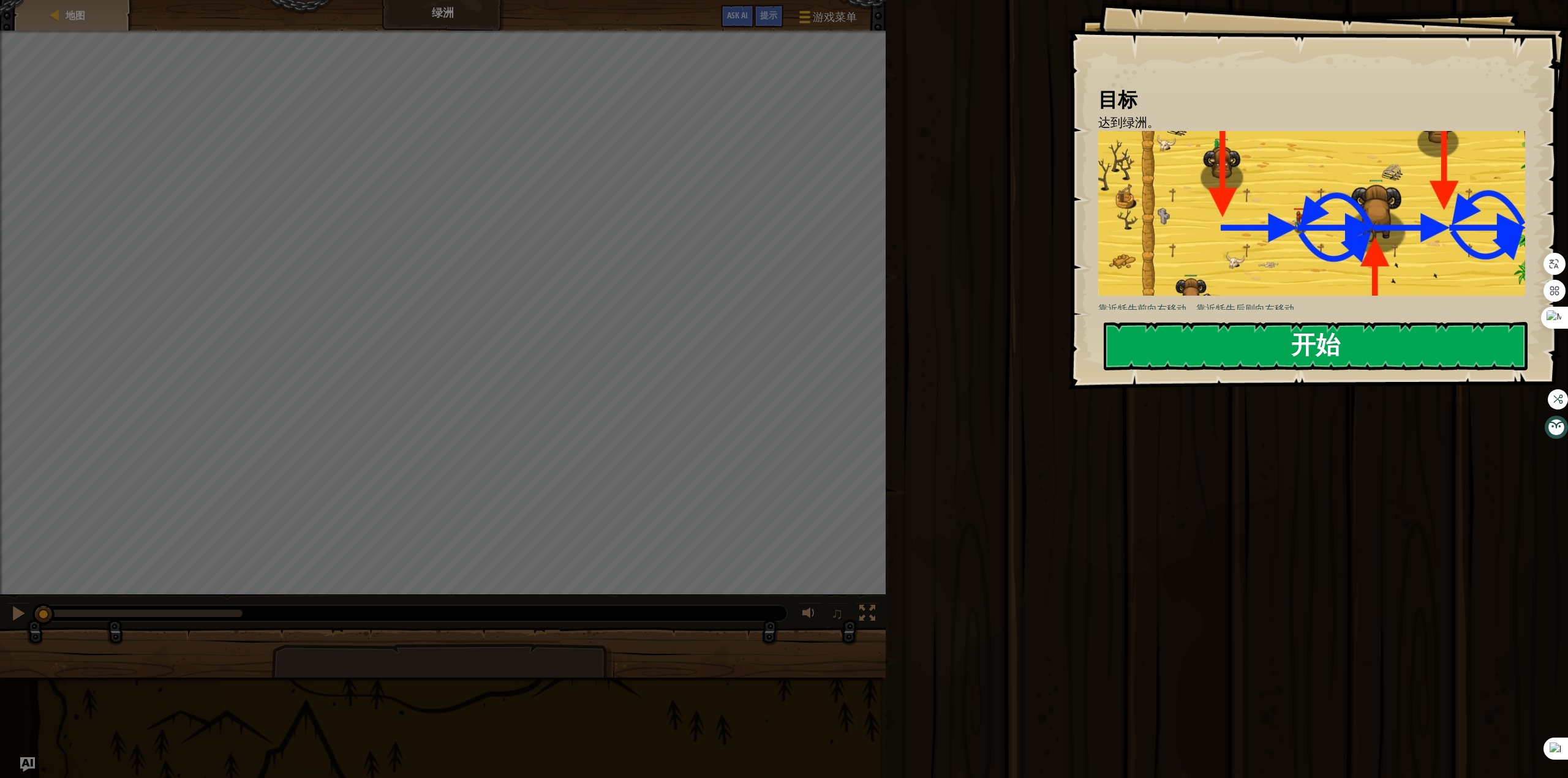
click at [1188, 345] on button "开始" at bounding box center [1316, 346] width 424 height 48
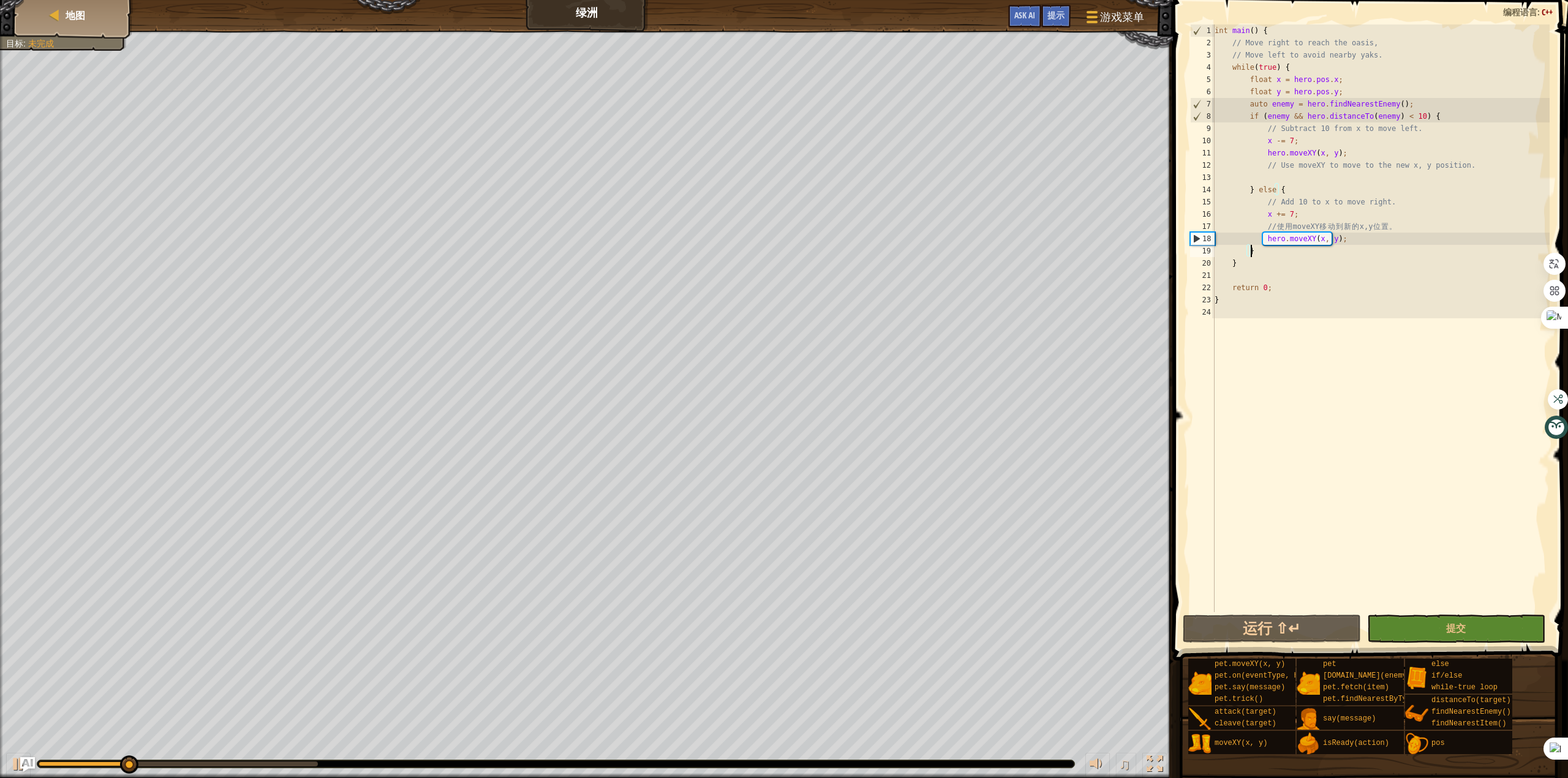
click at [1307, 257] on div "int main ( ) { // Move right to reach the oasis, // Move left to avoid nearby y…" at bounding box center [1381, 331] width 338 height 612
click at [1335, 247] on div "int main ( ) { // Move right to reach the oasis, // Move left to avoid nearby y…" at bounding box center [1381, 331] width 338 height 612
click at [1365, 240] on div "int main ( ) { // Move right to reach the oasis, // Move left to avoid nearby y…" at bounding box center [1381, 331] width 338 height 612
click at [1353, 253] on div "int main ( ) { // Move right to reach the oasis, // Move left to avoid nearby y…" at bounding box center [1381, 331] width 338 height 612
type textarea "}"
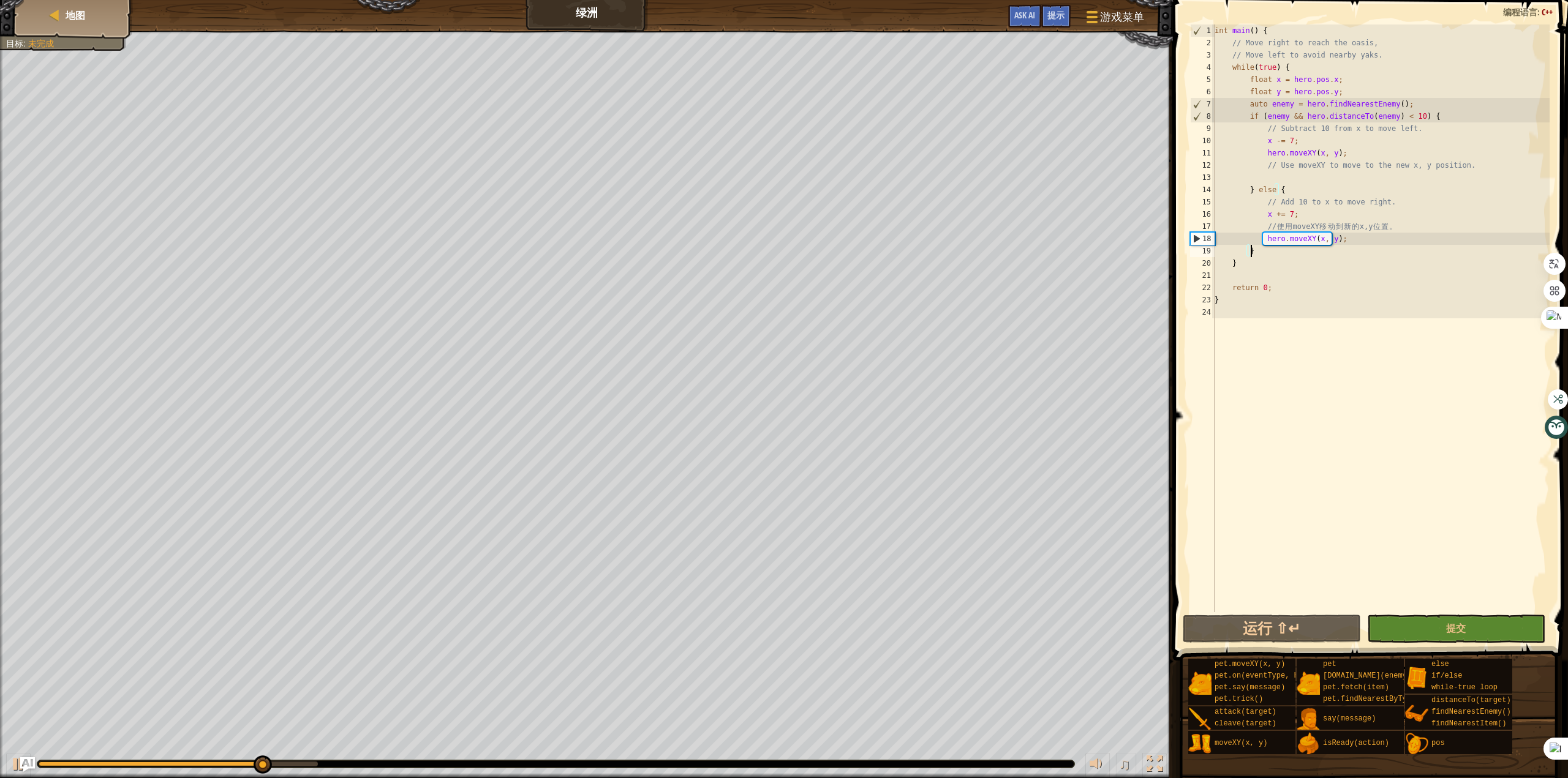
click at [1544, 17] on div "编程语言 : C++" at bounding box center [1527, 13] width 62 height 13
click at [1549, 13] on span "C++" at bounding box center [1547, 12] width 11 height 12
click at [1113, 17] on span "游戏菜单" at bounding box center [1122, 17] width 47 height 17
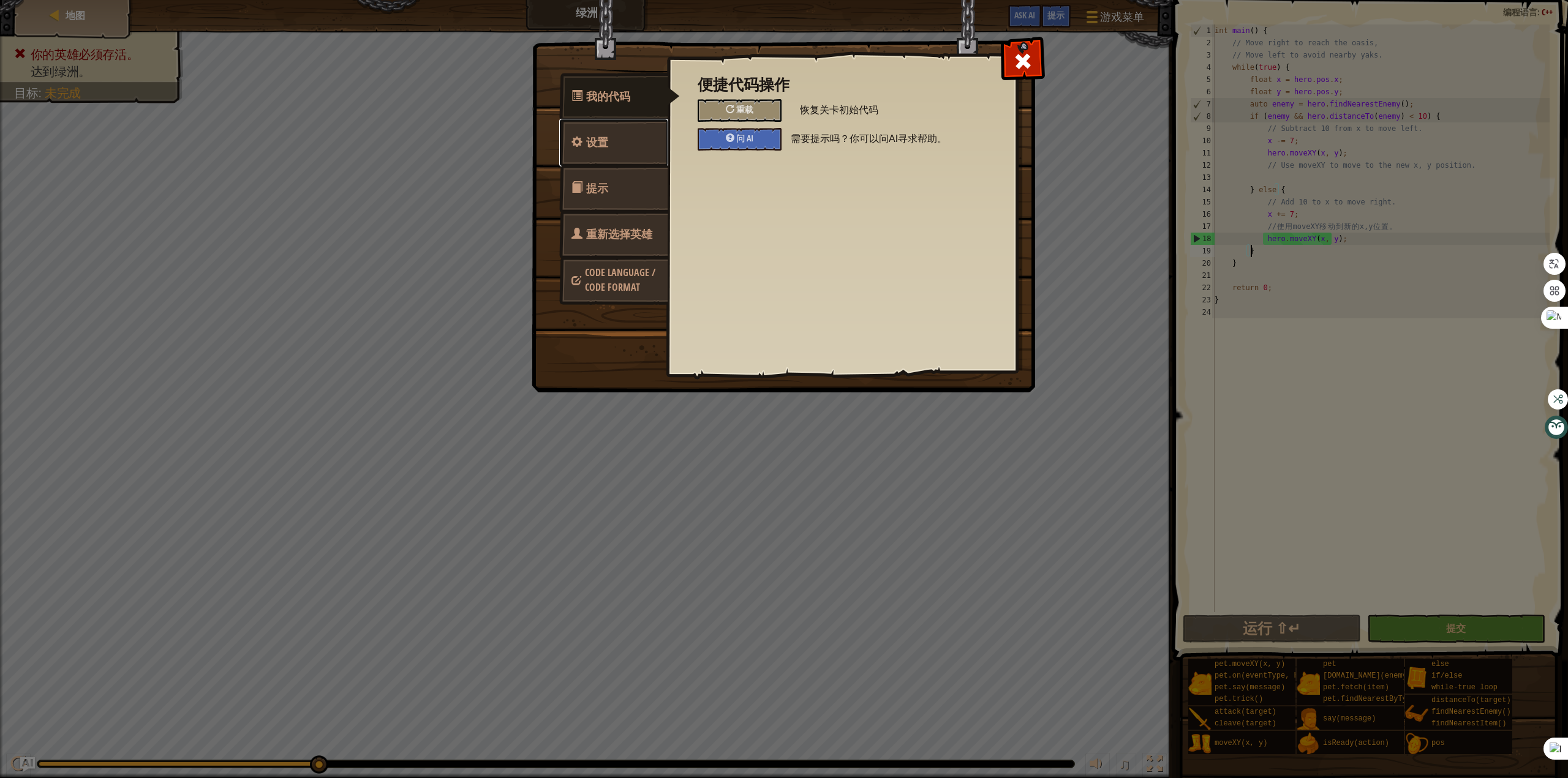
click at [633, 149] on link "设置" at bounding box center [614, 143] width 109 height 48
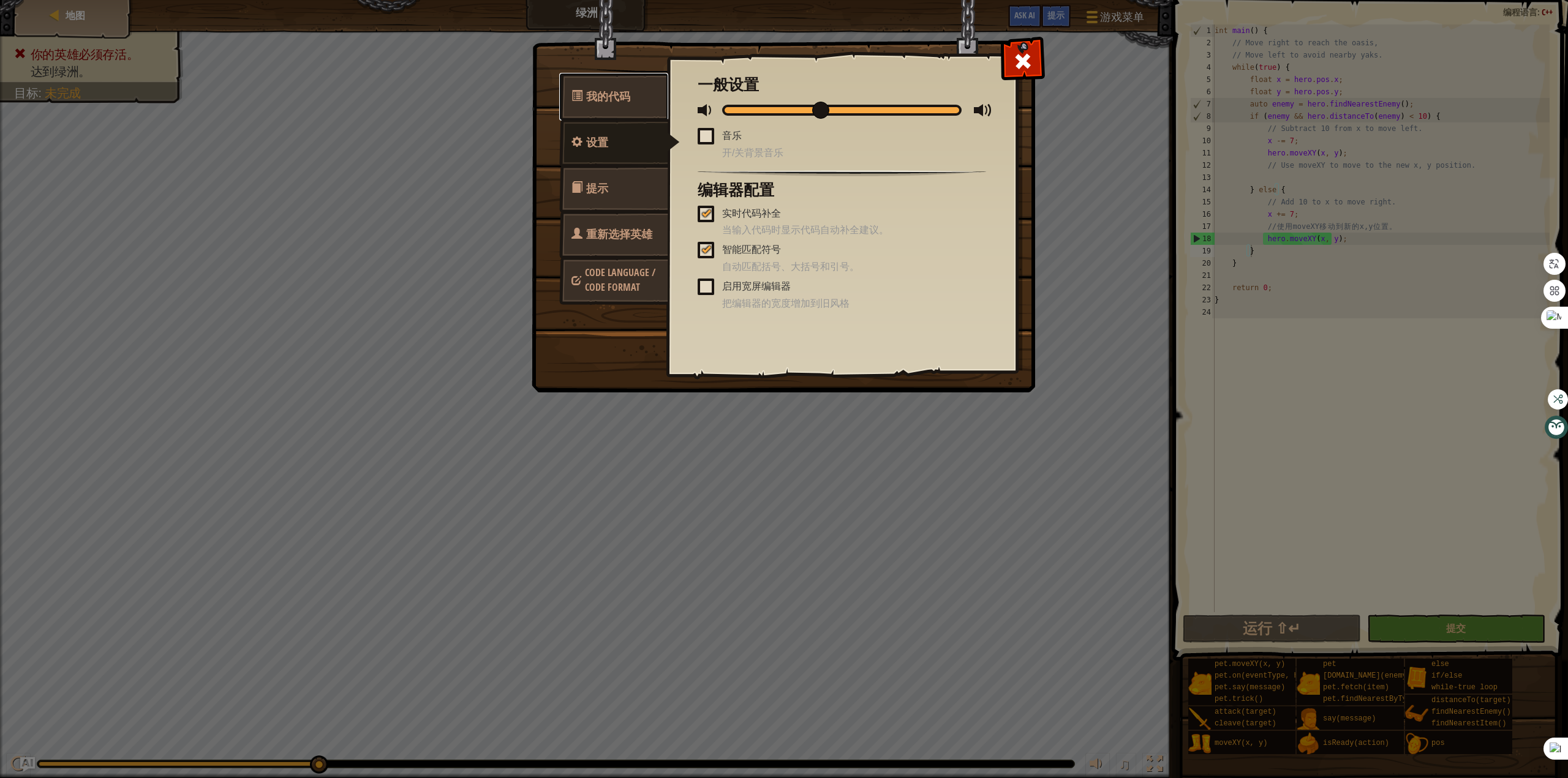
click at [640, 110] on link "我的代码" at bounding box center [614, 96] width 109 height 48
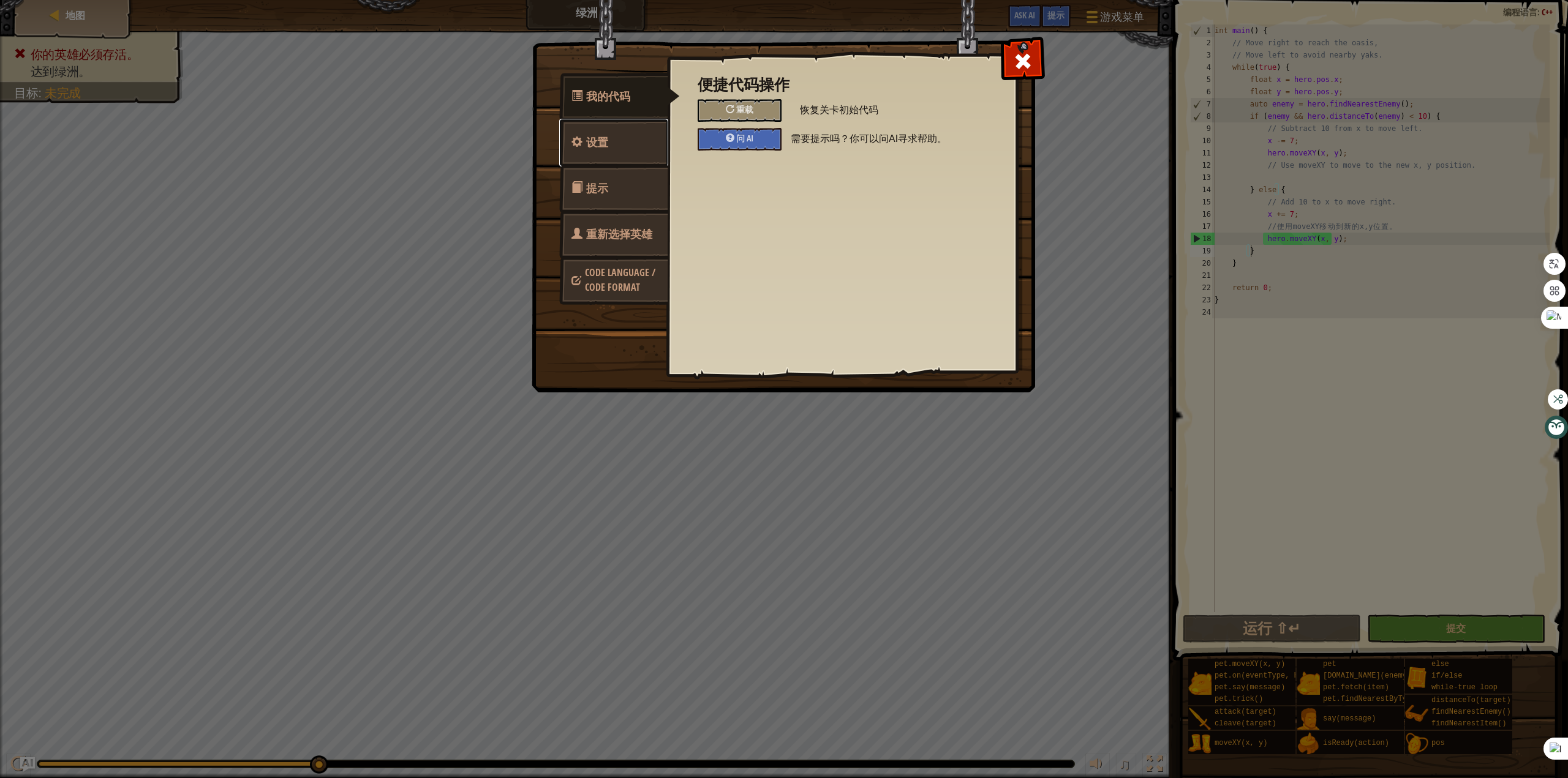
click at [620, 141] on link "设置" at bounding box center [614, 143] width 109 height 48
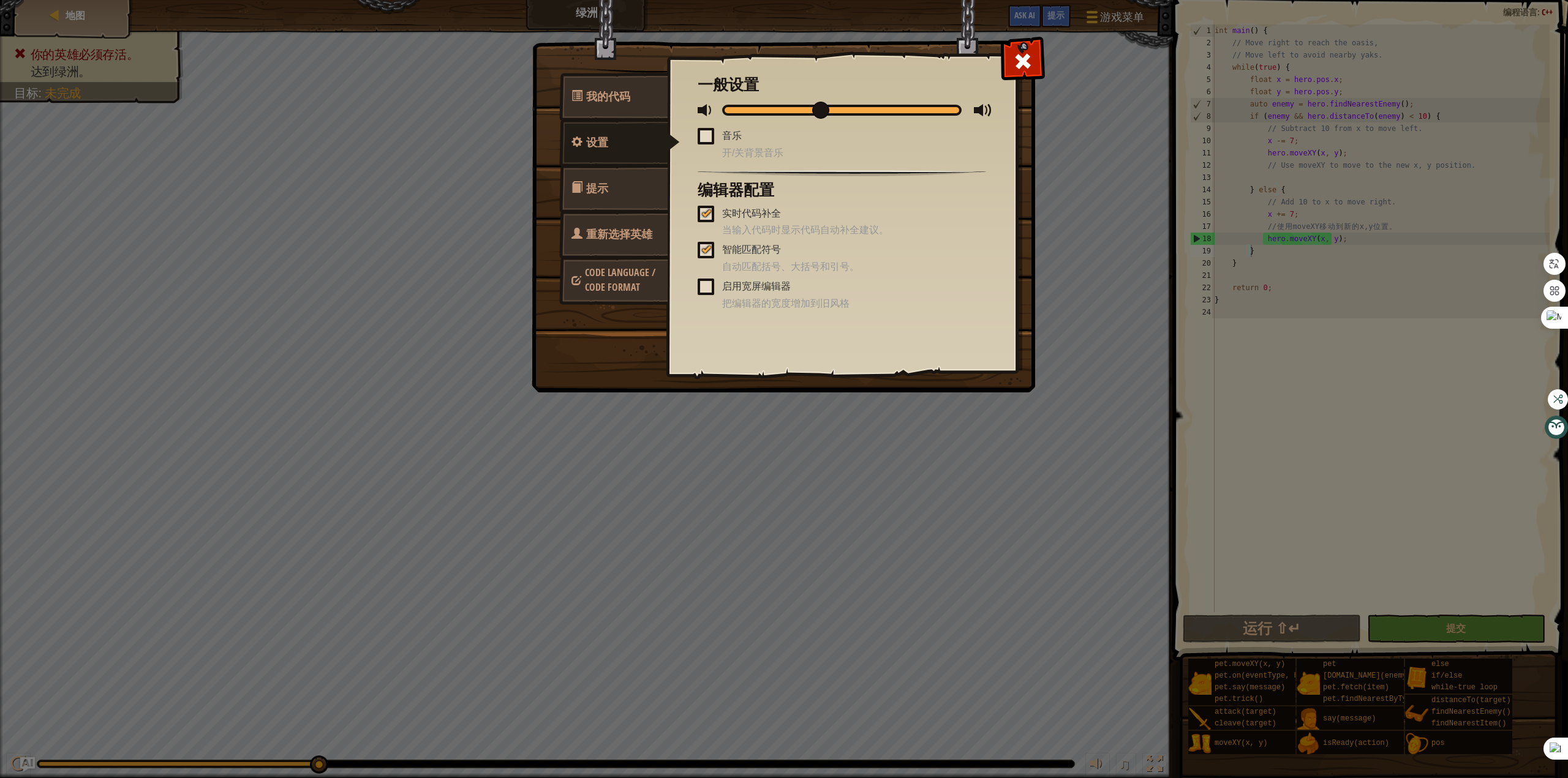
click at [619, 182] on link "提示" at bounding box center [614, 189] width 109 height 48
